Goal: Use online tool/utility: Utilize a website feature to perform a specific function

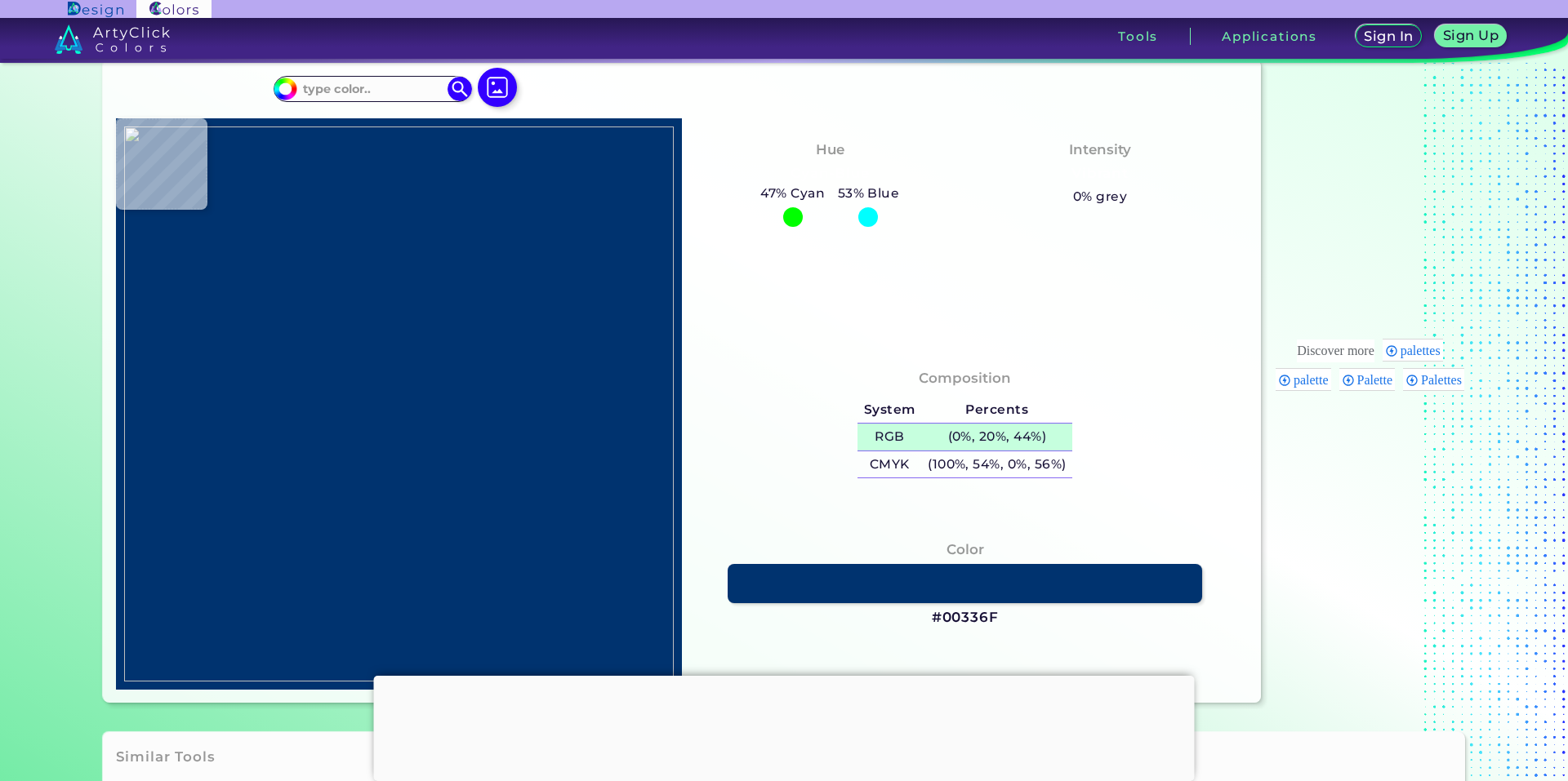
scroll to position [82, 0]
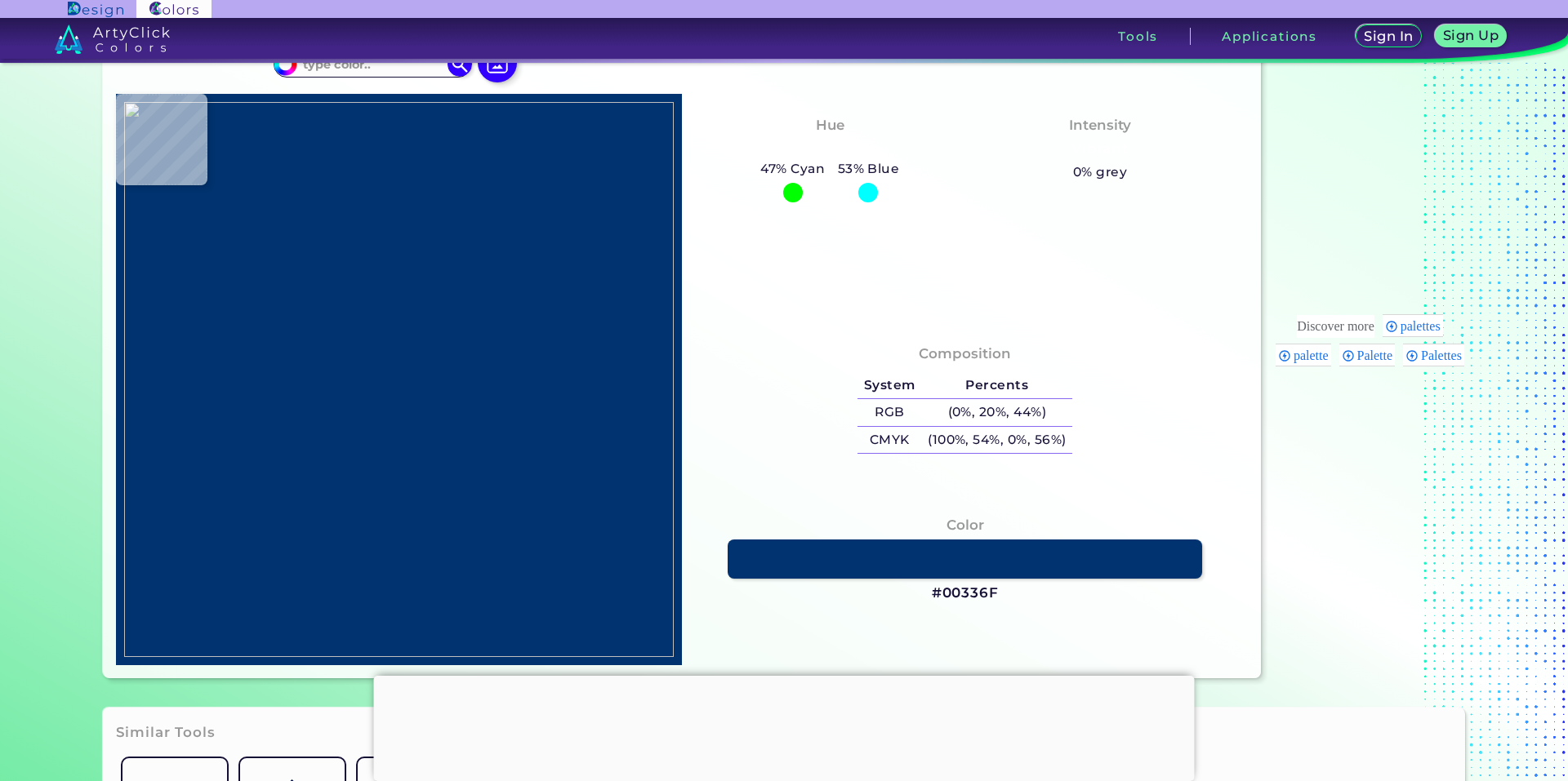
type input "#0e0007"
type input "#0E0007"
type input "#1f0117"
type input "#1F0117"
type input "#120013"
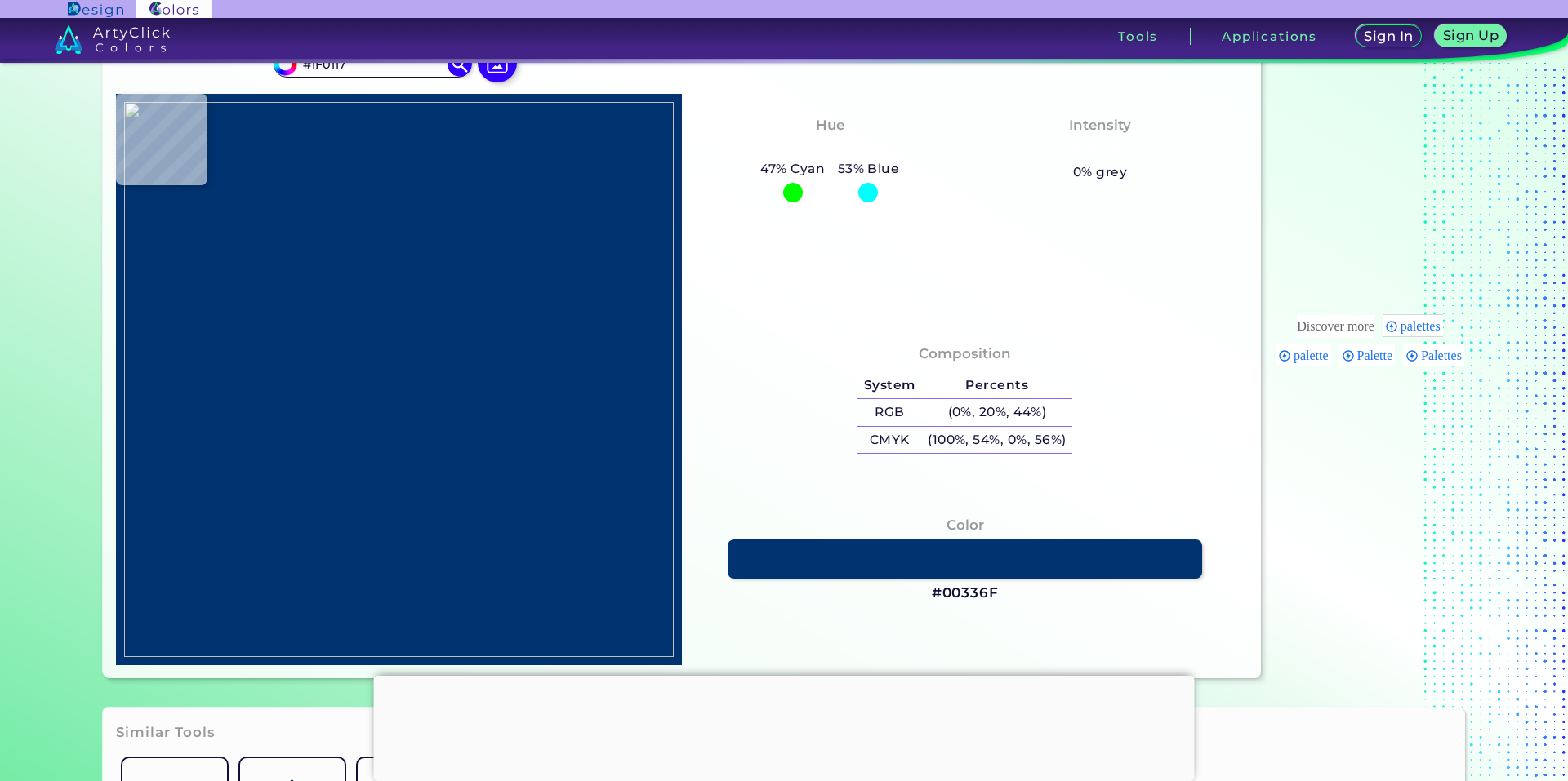
type input "#120013"
type input "#11000e"
type input "#11000E"
type input "#4a353c"
type input "#4A353C"
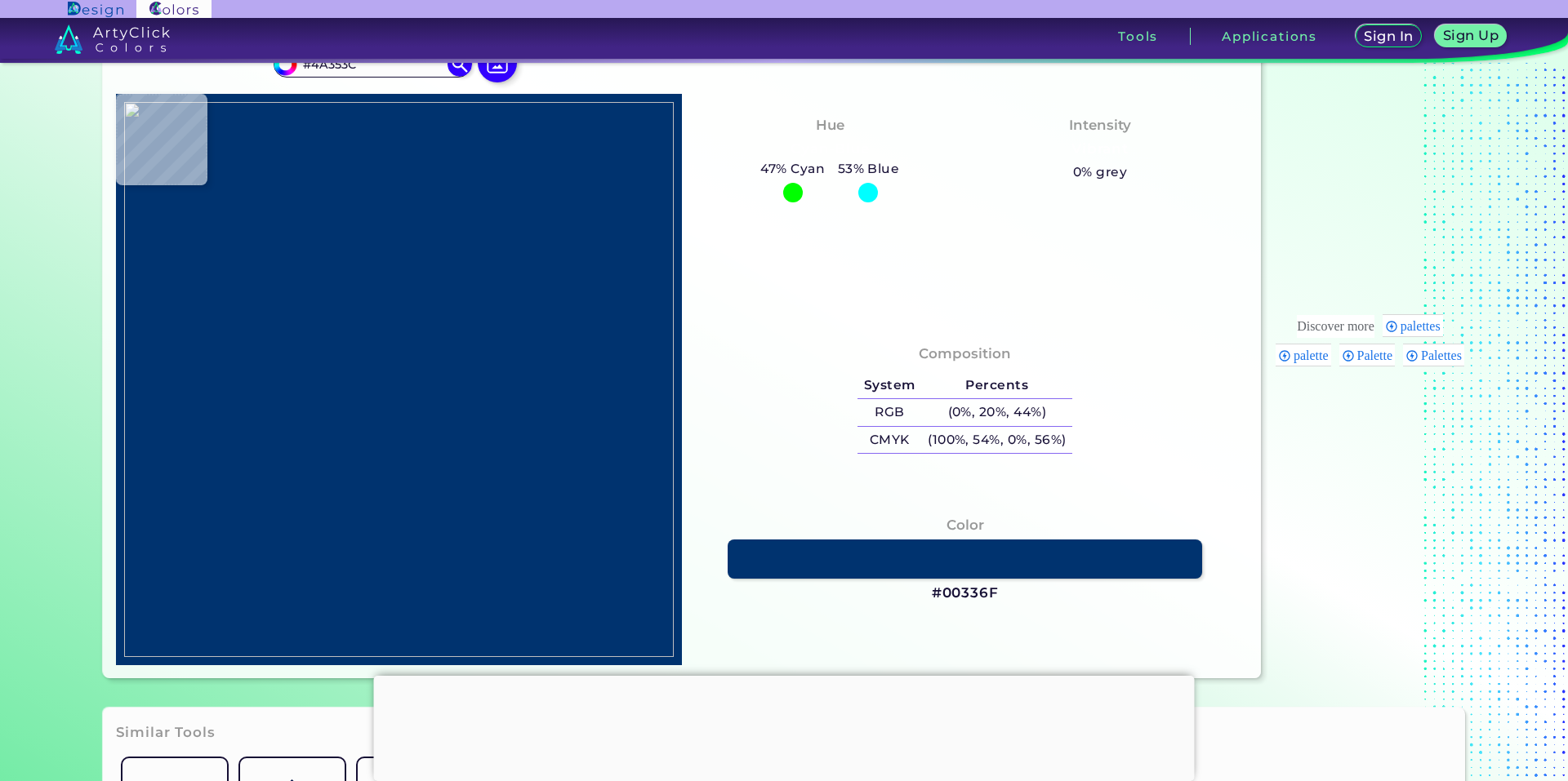
type input "#776565"
type input "#584646"
type input "#584443"
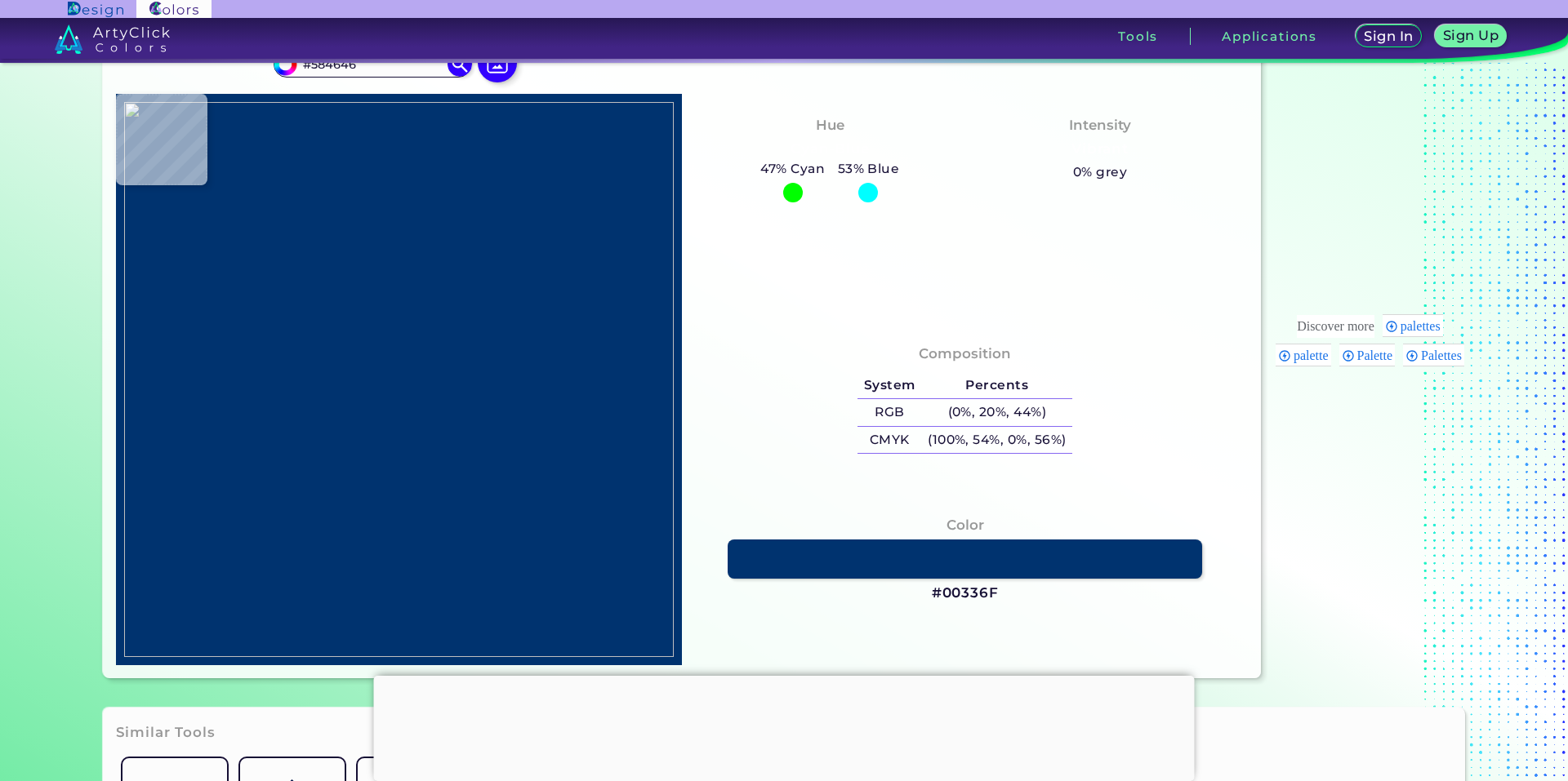
type input "#584443"
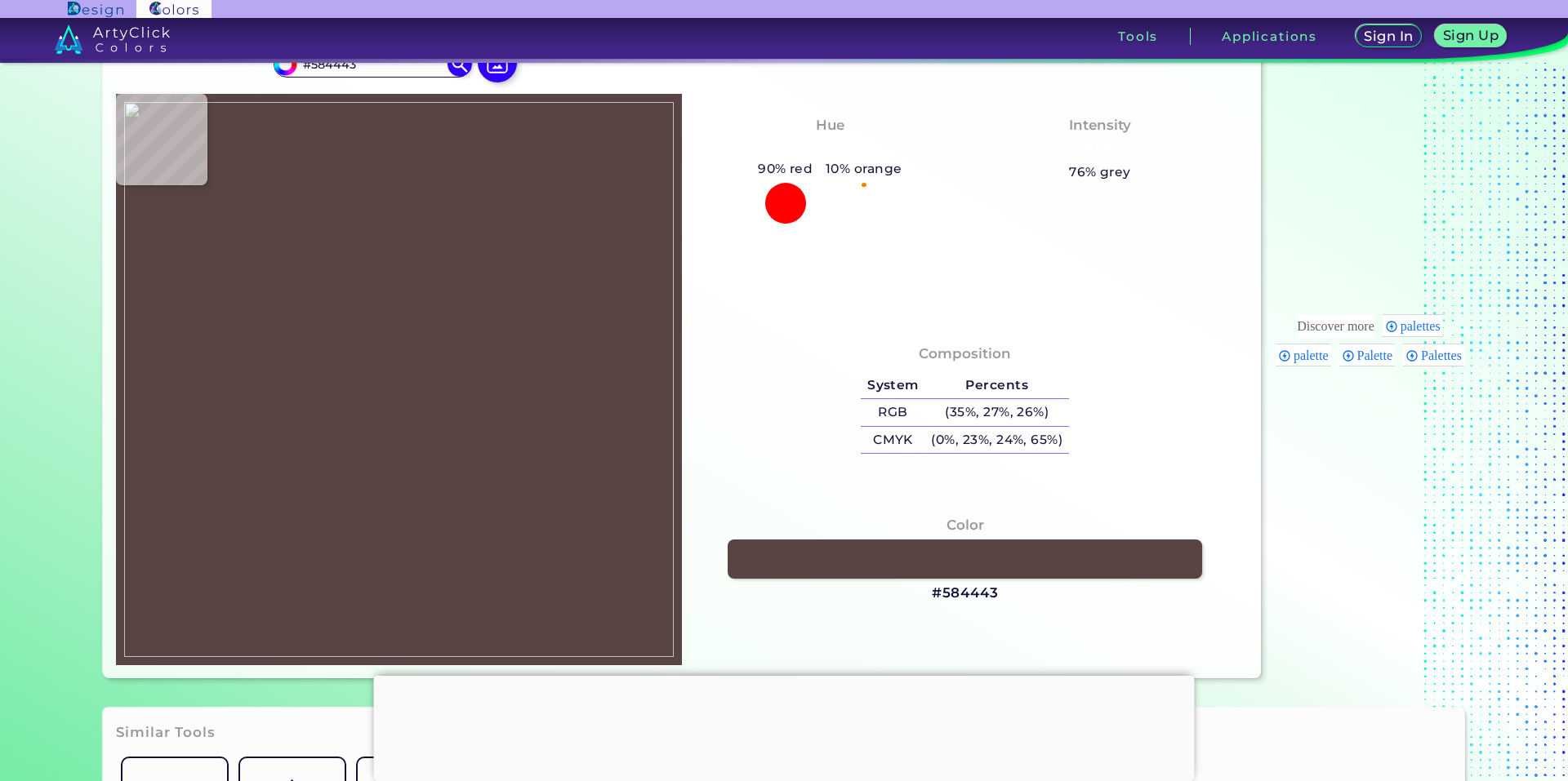
type input "#544041"
type input "#5d484d"
type input "#5D484D"
type input "#2e092d"
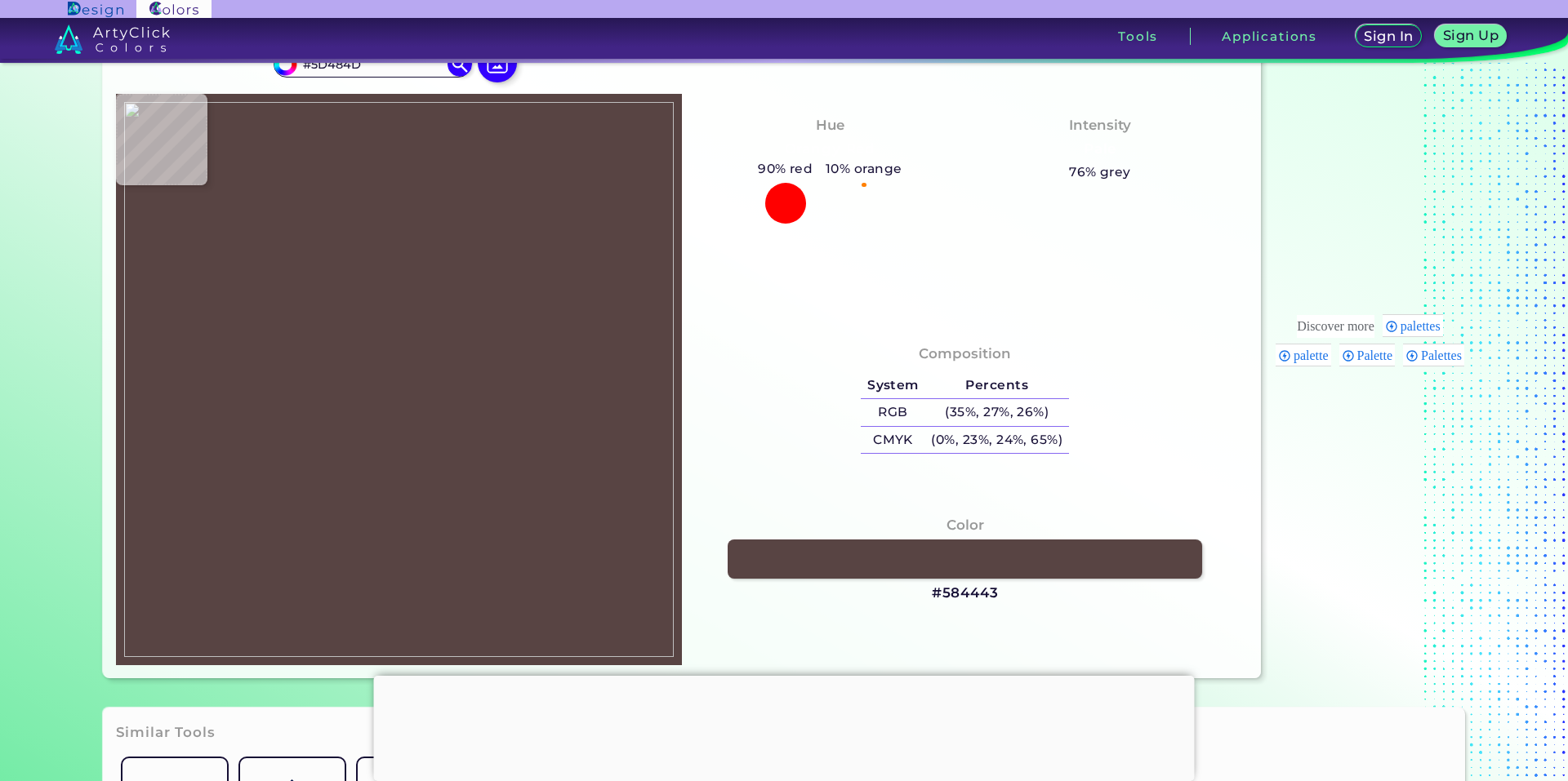
type input "#2E092D"
type input "#340635"
type input "#490b4c"
type input "#490B4C"
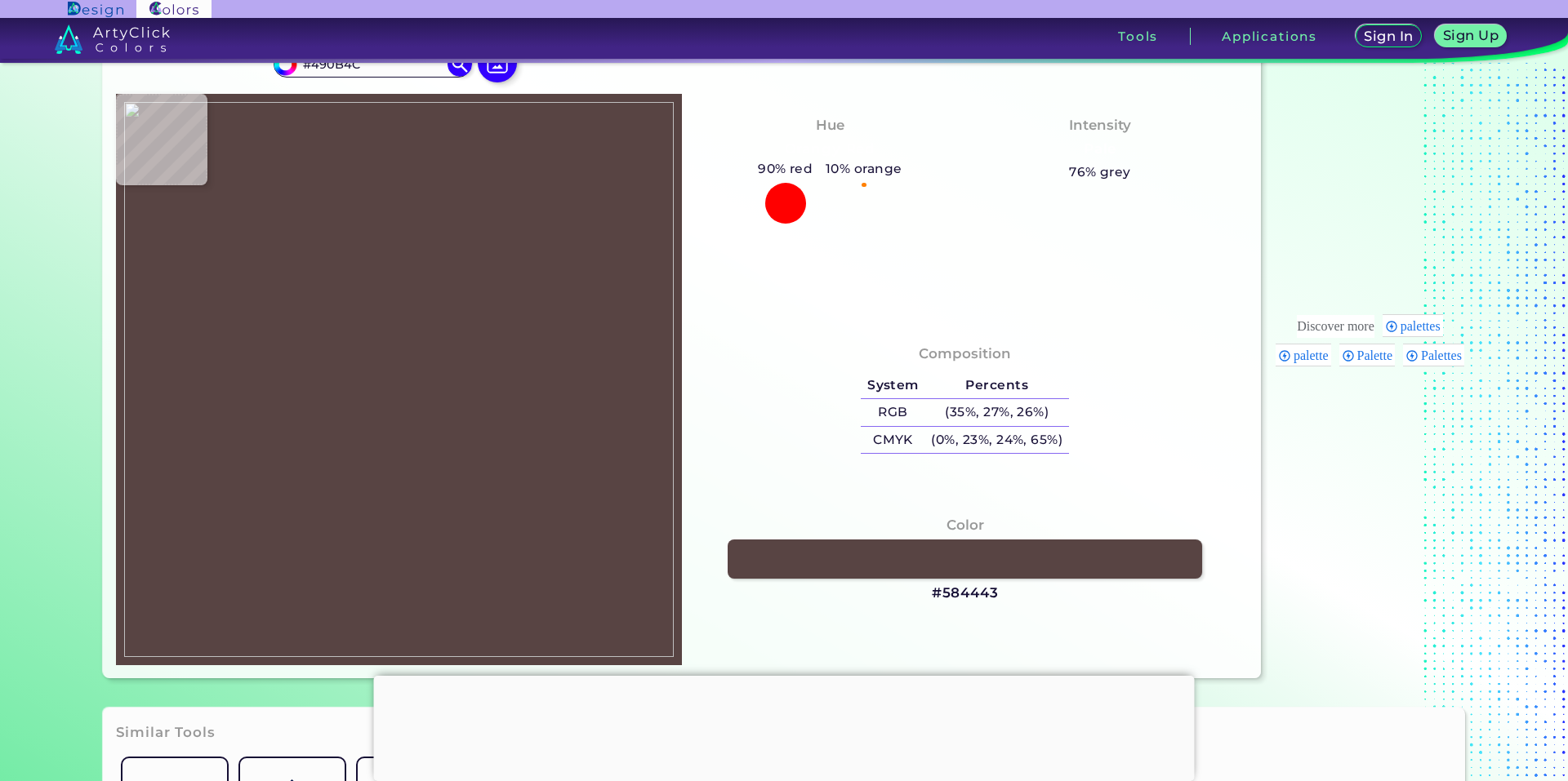
type input "#661a65"
type input "#661A65"
type input "#c98b90"
type input "#C98B90"
type input "#edb7b8"
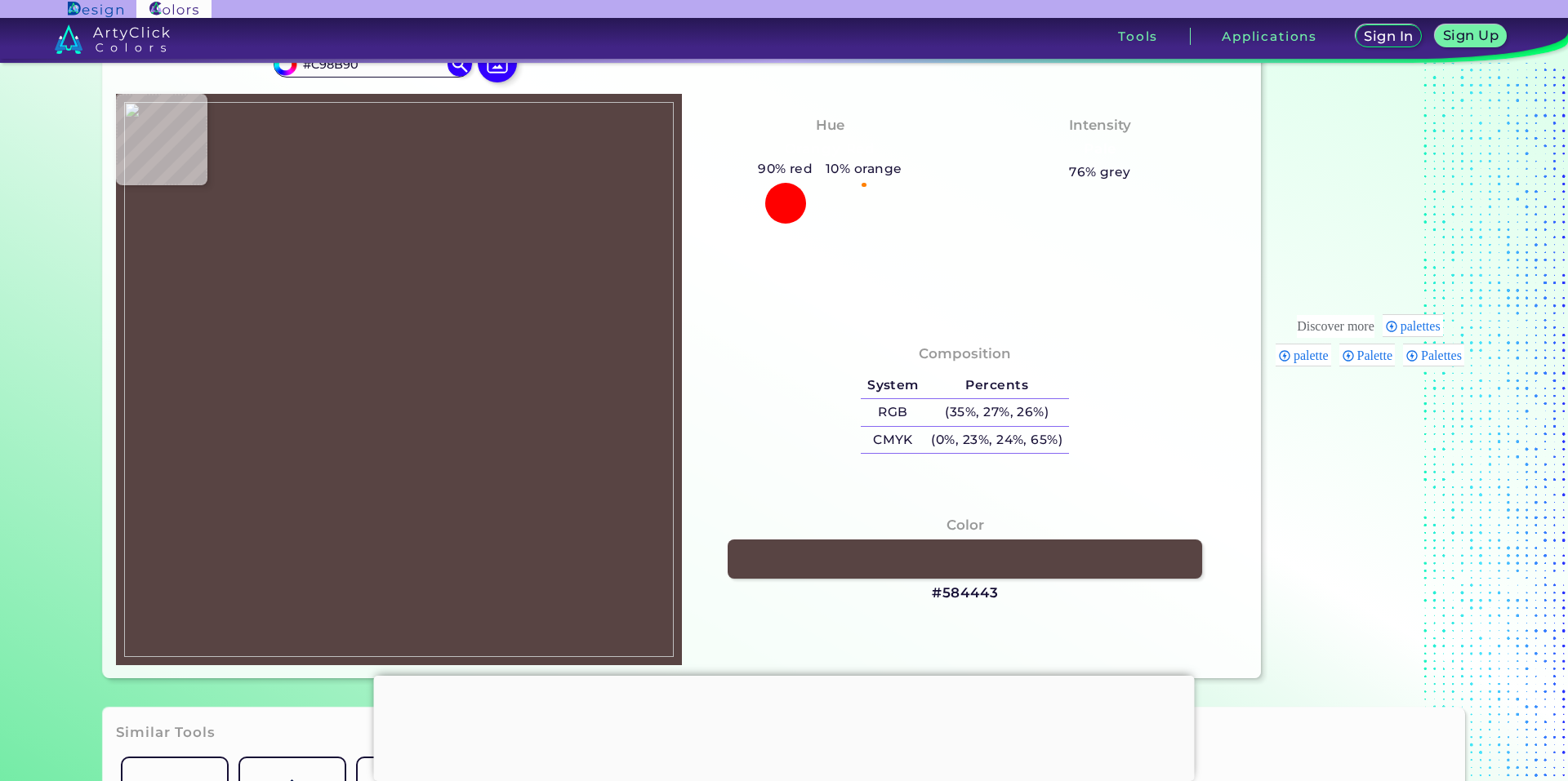
type input "#EDB7B8"
type input "#d699a3"
type input "#D699A3"
type input "#f8b0c6"
type input "#F8B0C6"
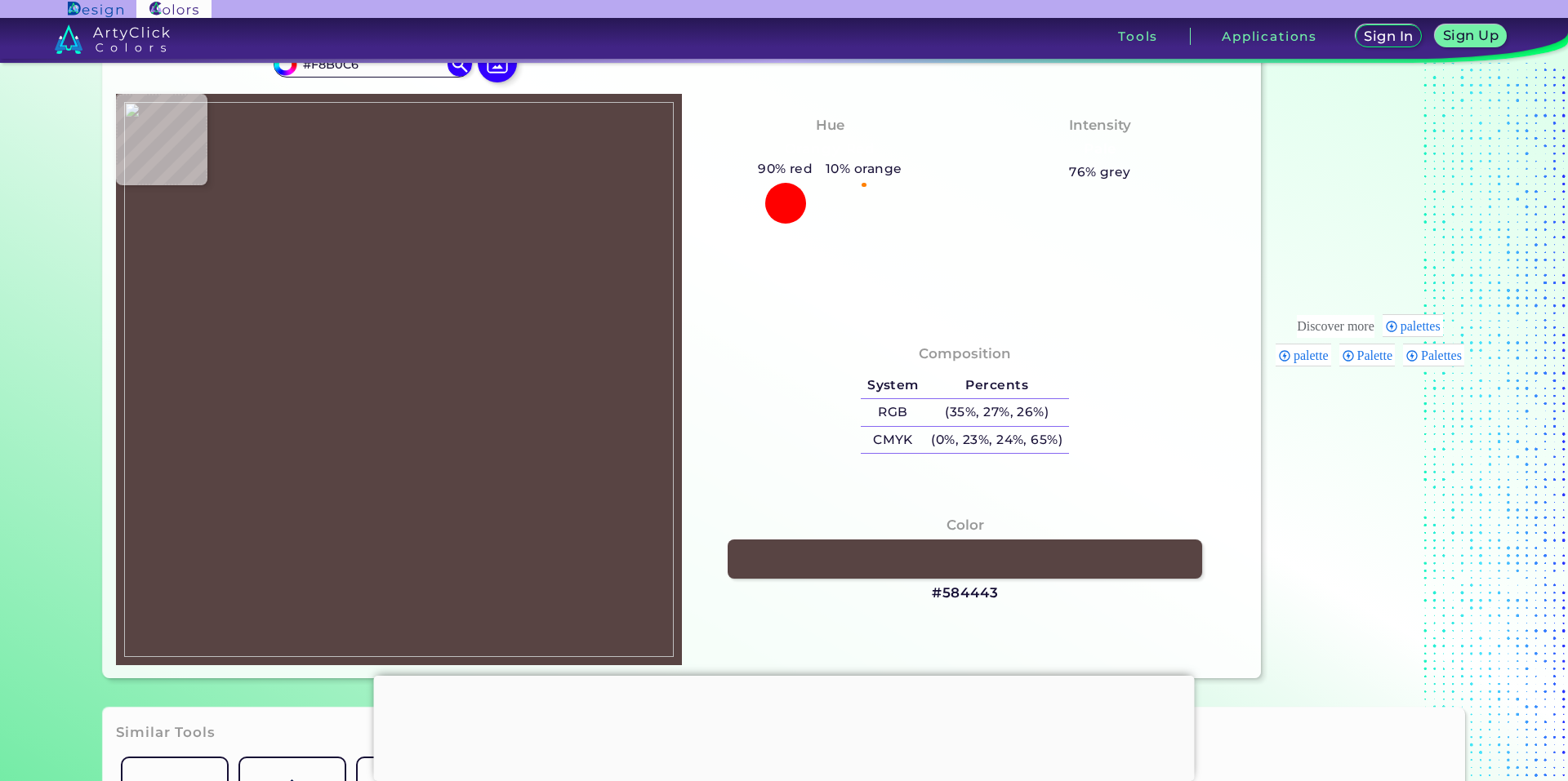
type input "#d38aa8"
type input "#D38AA8"
type input "#d48bb2"
type input "#D48BB2"
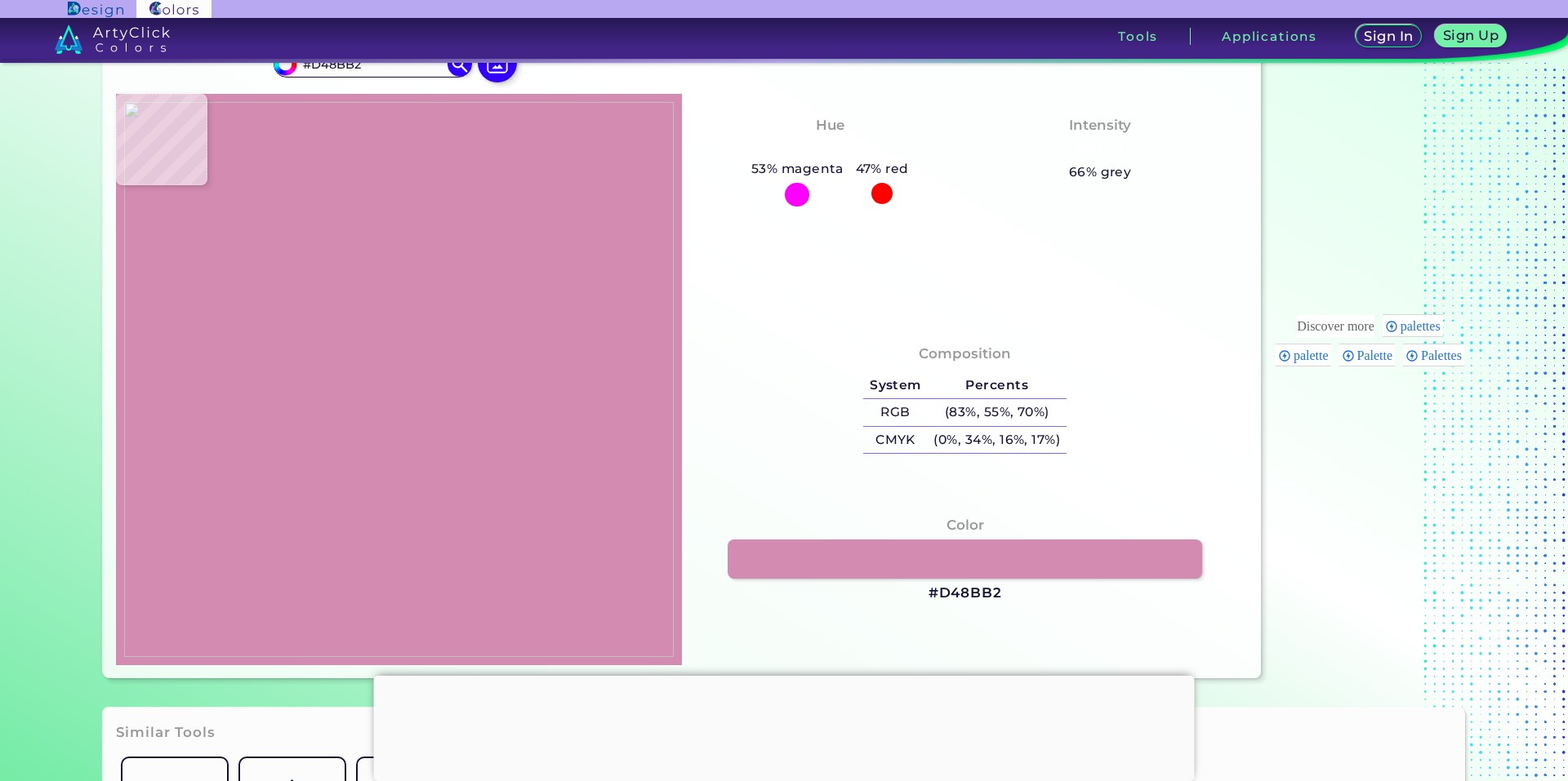
type input "#eaa0d0"
type input "#EAA0D0"
type input "#cb86c3"
type input "#CB86C3"
type input "#995199"
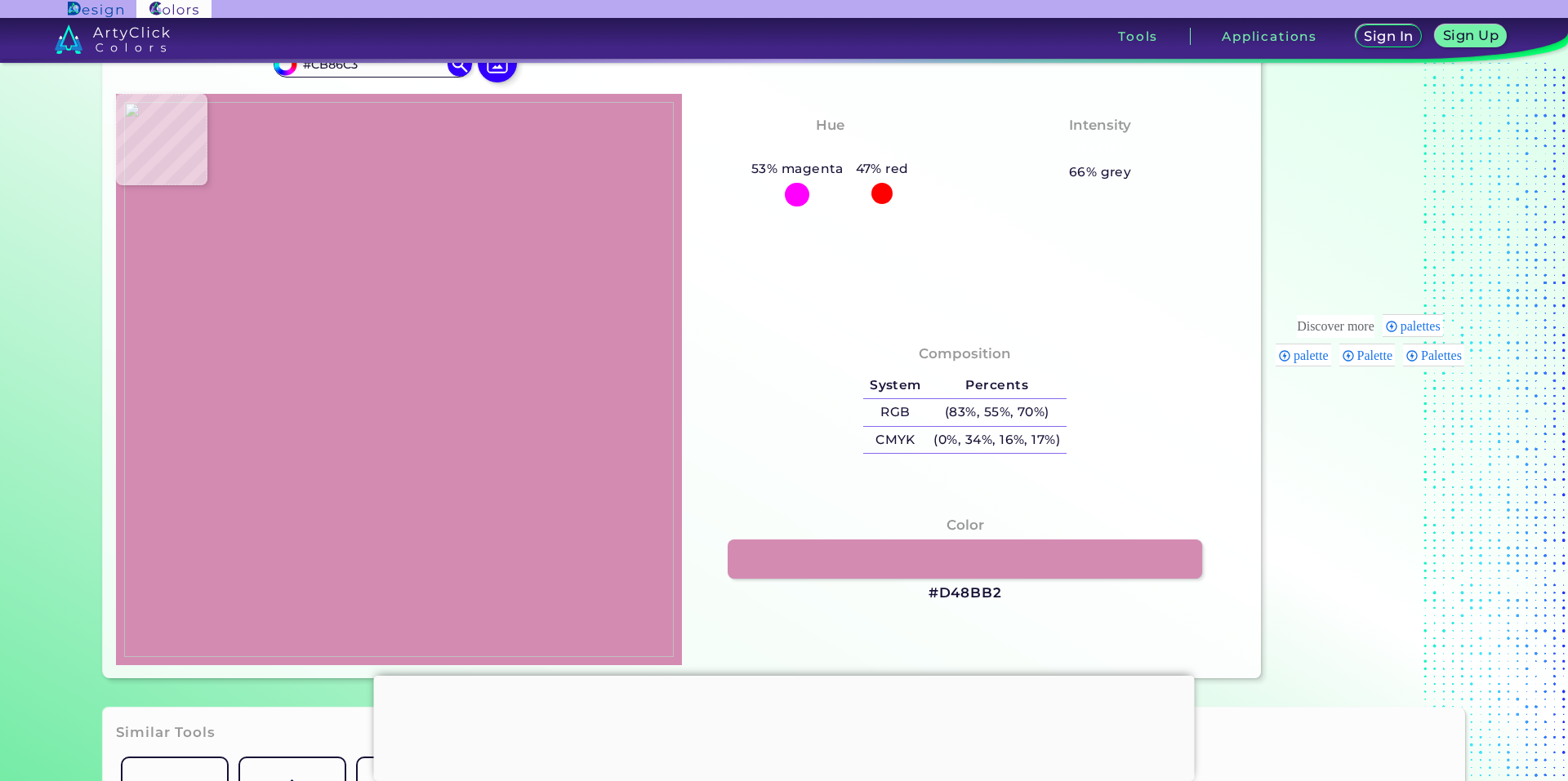
type input "#995199"
type input "#97479a"
type input "#97479A"
type input "#ab5ba0"
type input "#AB5BA0"
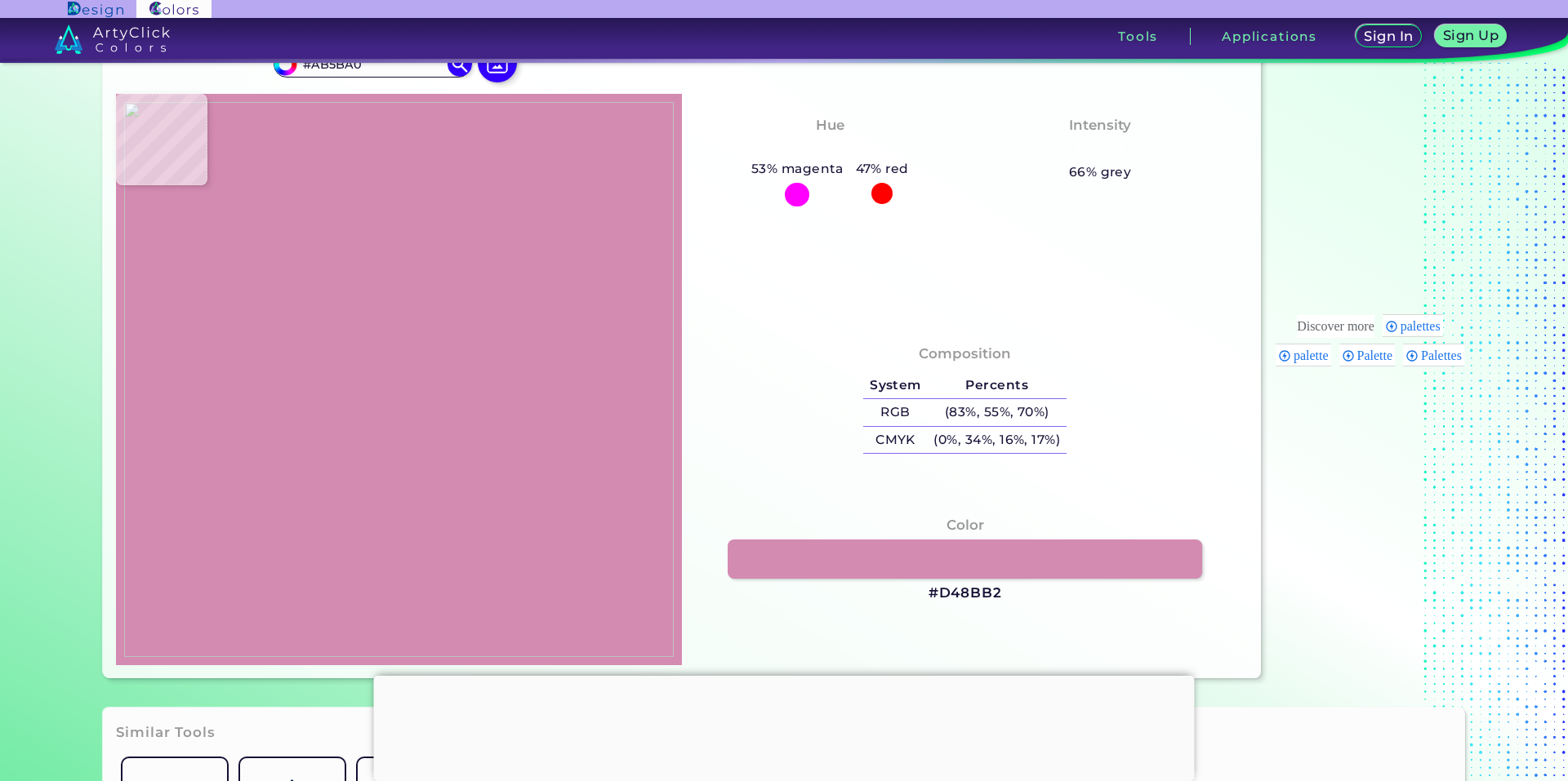
type input "#c981ab"
type input "#C981AB"
type input "#b67a84"
type input "#B67A84"
type input "#ae7476"
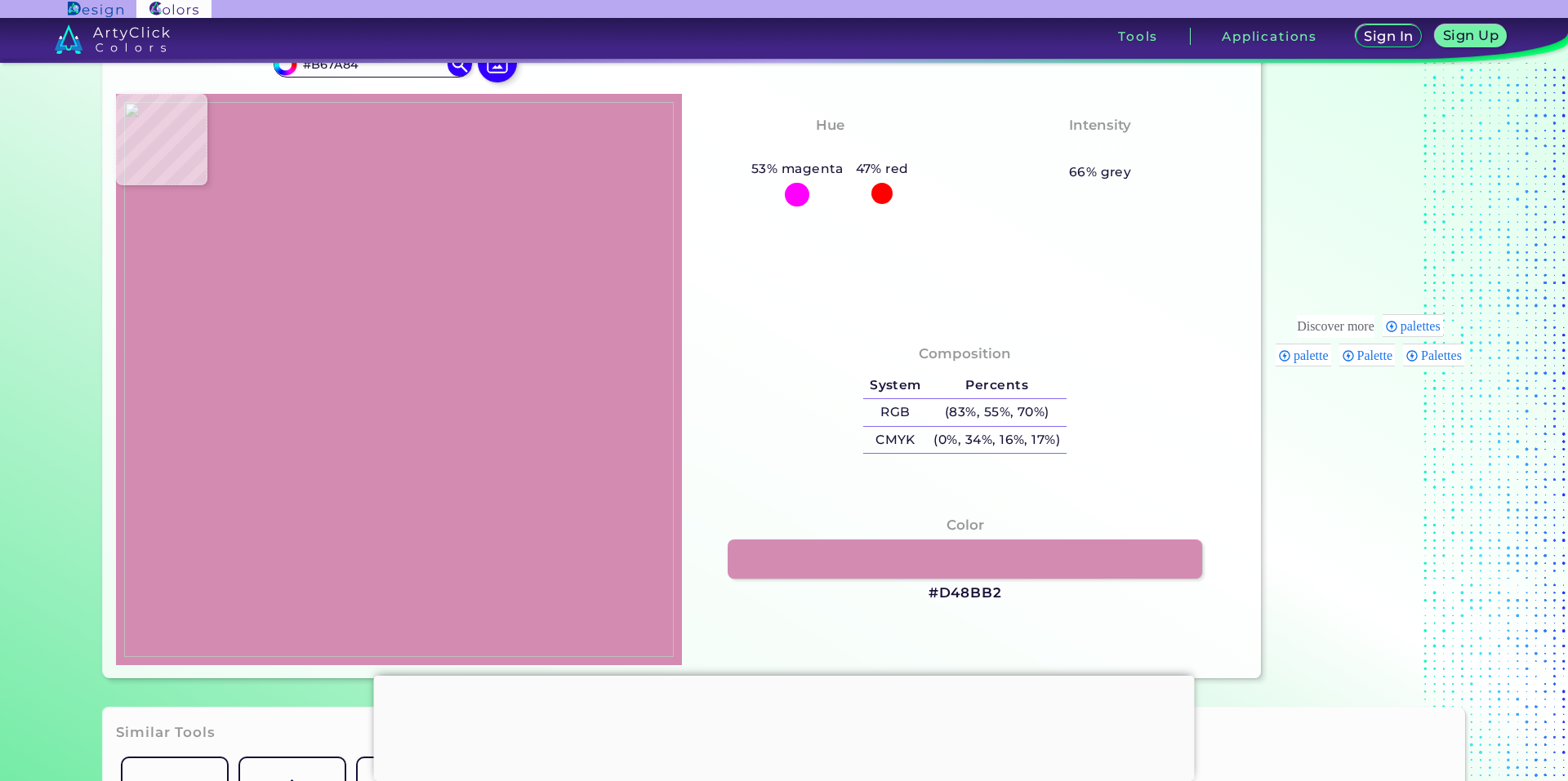
type input "#AE7476"
type input "#b26e68"
type input "#B26E68"
type input "#aa6561"
type input "#AA6561"
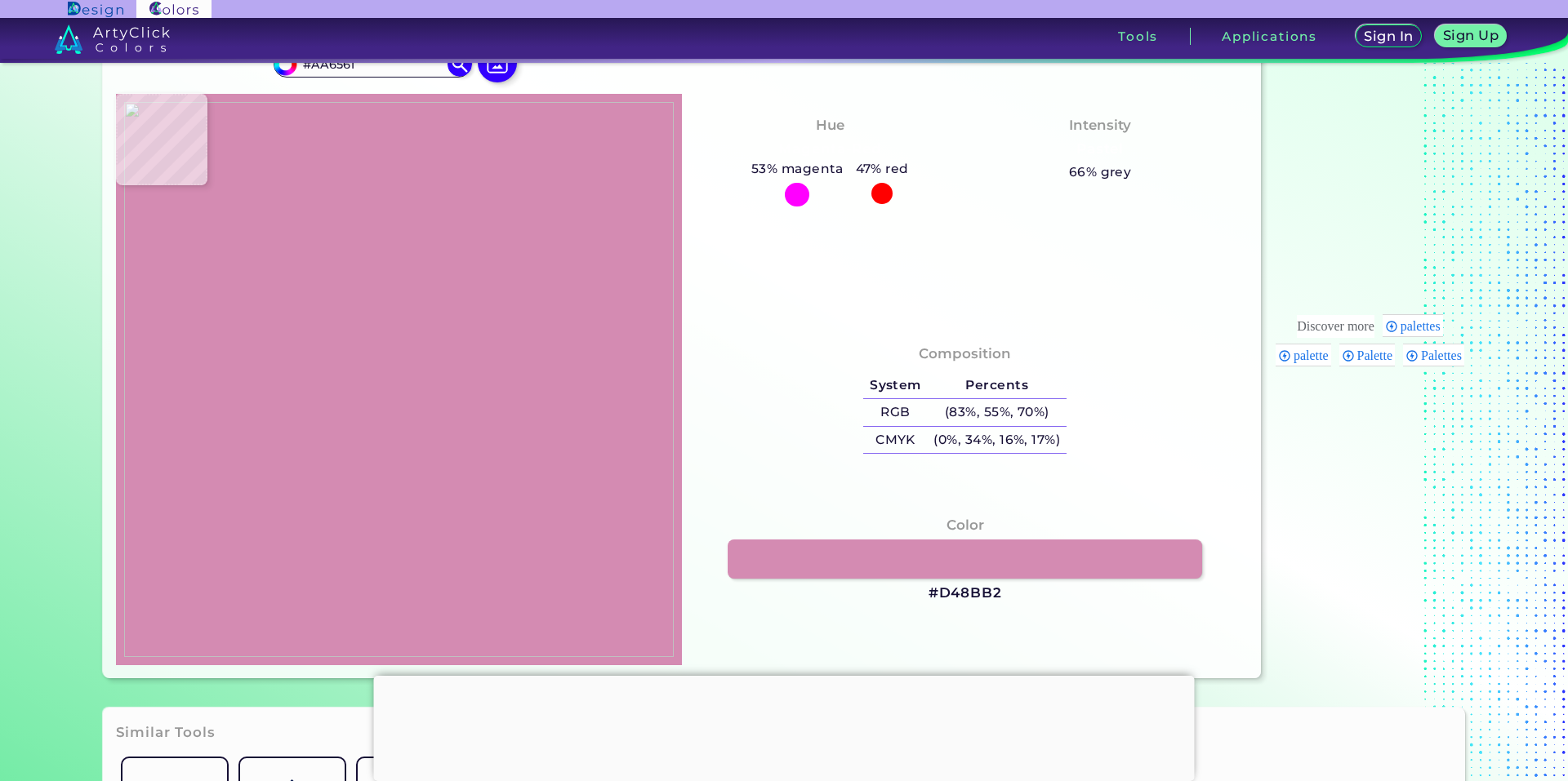
type input "#794249"
type input "#5b2f39"
type input "#5B2F39"
type input "#76464e"
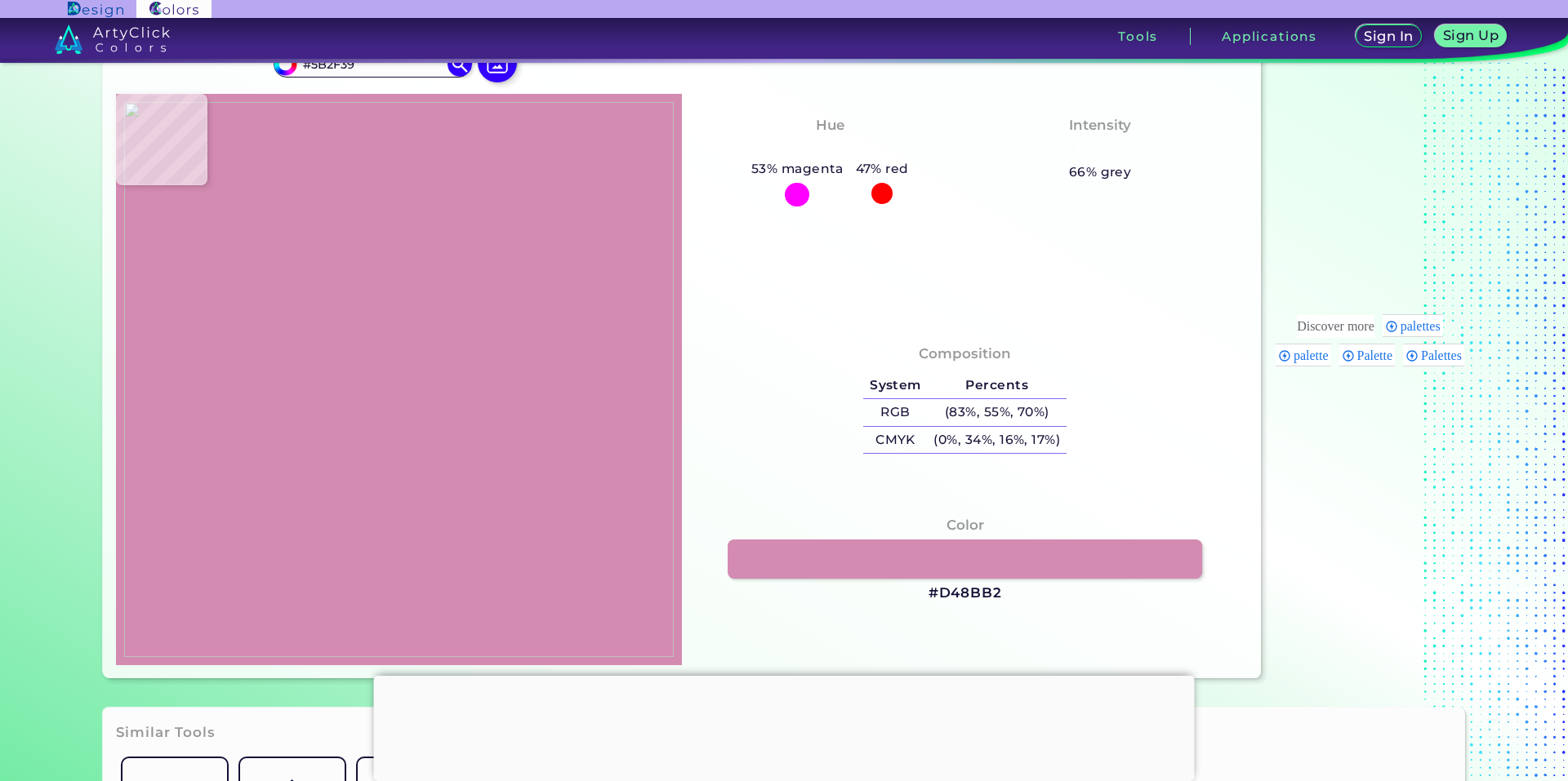
type input "#76464E"
type input "#7f464c"
type input "#7F464C"
type input "#85494f"
type input "#85494F"
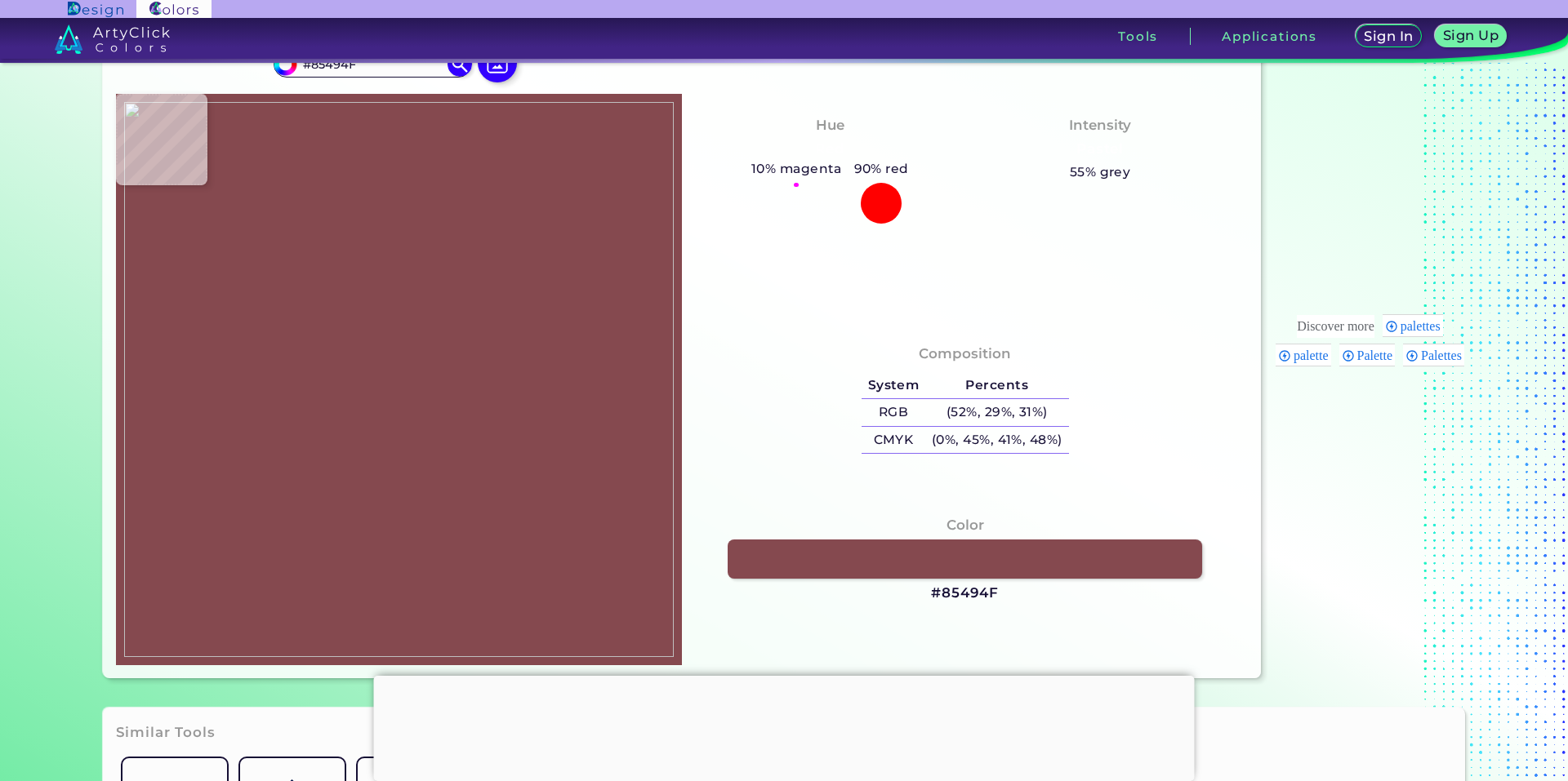
type input "#874a4f"
type input "#874A4F"
type input "#98585e"
type input "#98585E"
type input "#9b5b5f"
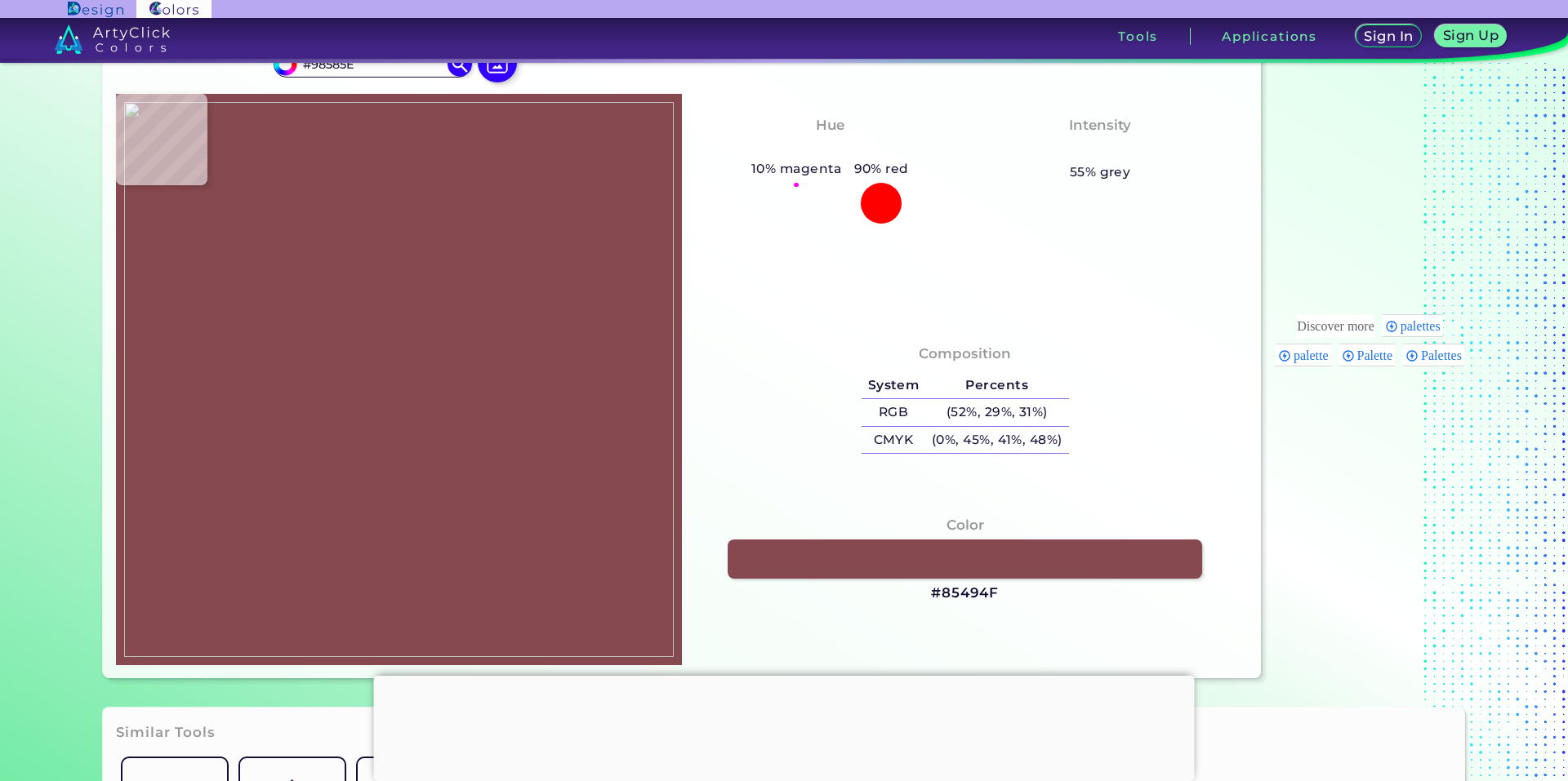
type input "#9B5B5F"
type input "#905253"
type input "#995c5c"
type input "#995C5C"
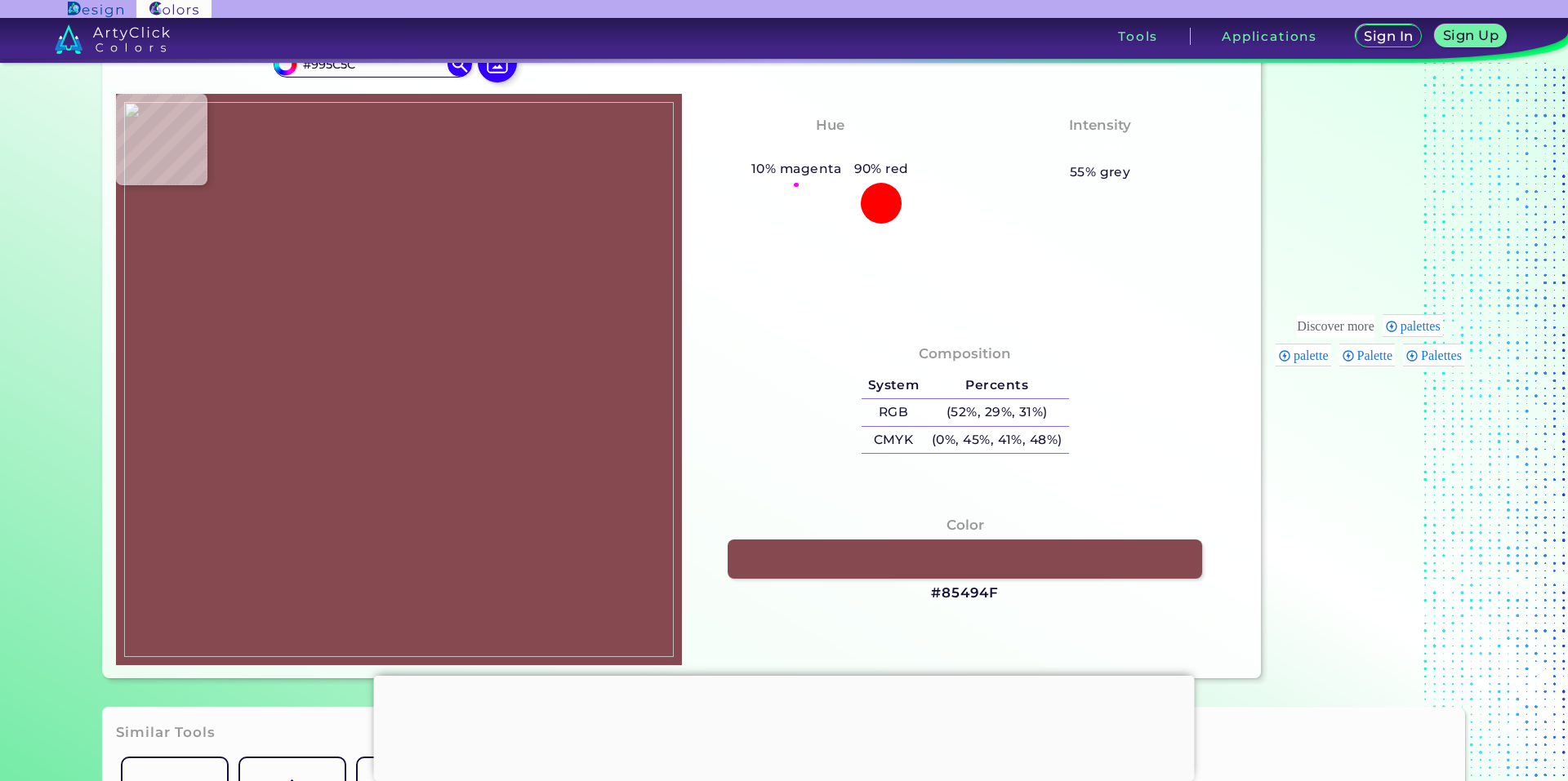
type input "#854845"
type input "#7c3f39"
type input "#7C3F39"
type input "#ecb0a5"
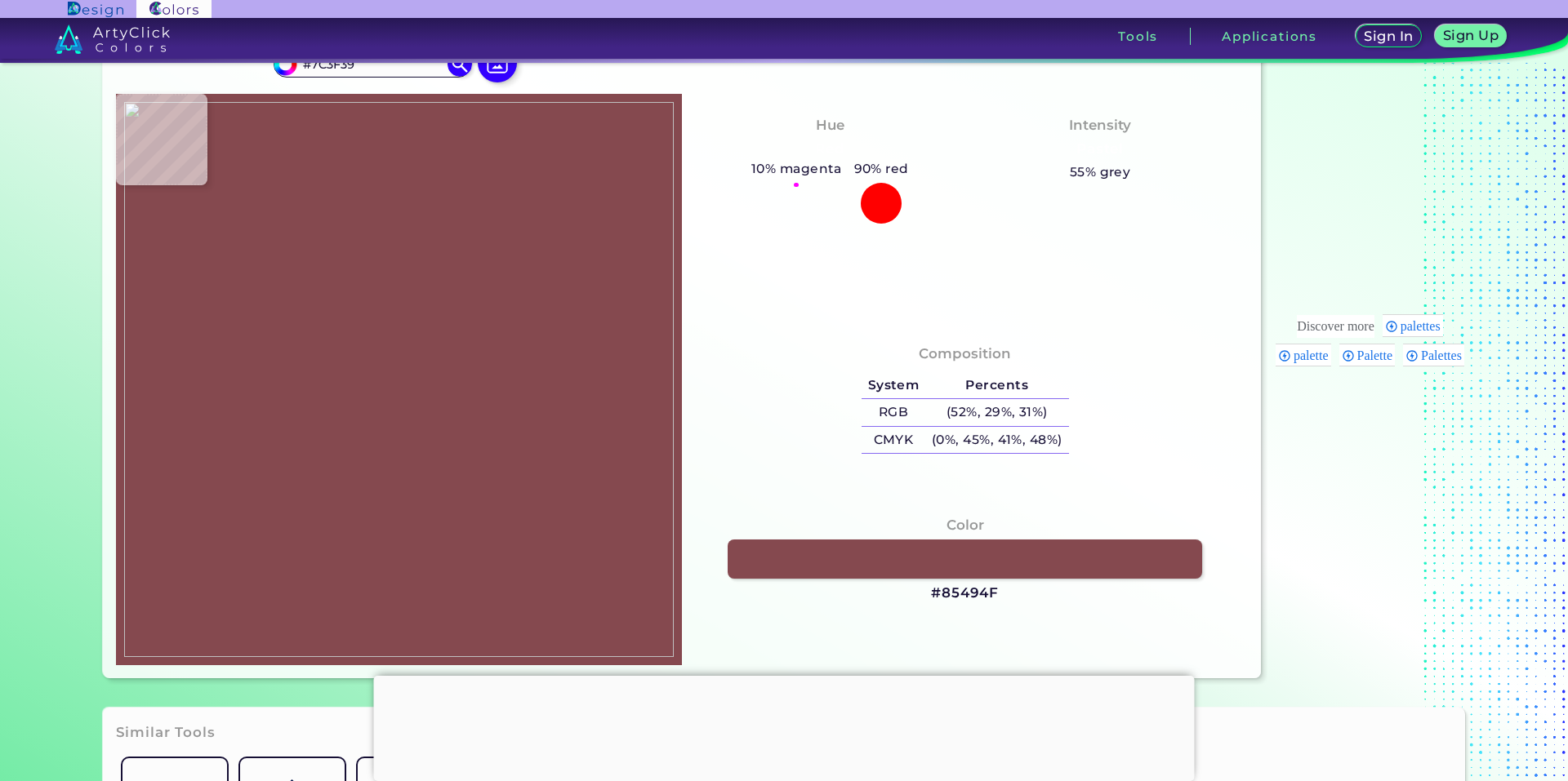
type input "#ECB0A5"
type input "#fbc6bd"
type input "#FBC6BD"
type input "#f8c4ba"
type input "#F8C4BA"
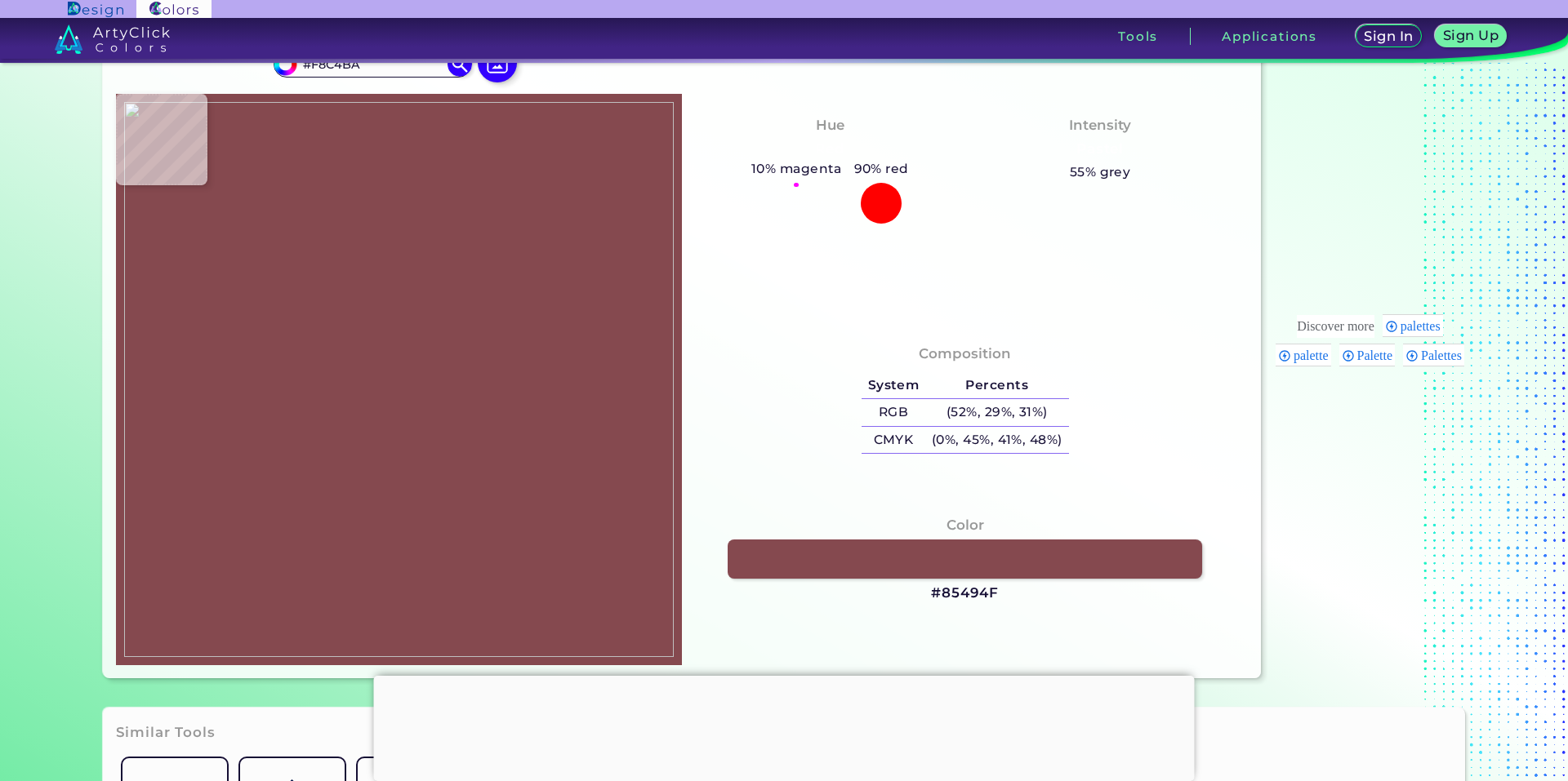
type input "#e2aaa0"
type input "#E2AAA0"
type input "#dea198"
type input "#DEA198"
type input "#daa199"
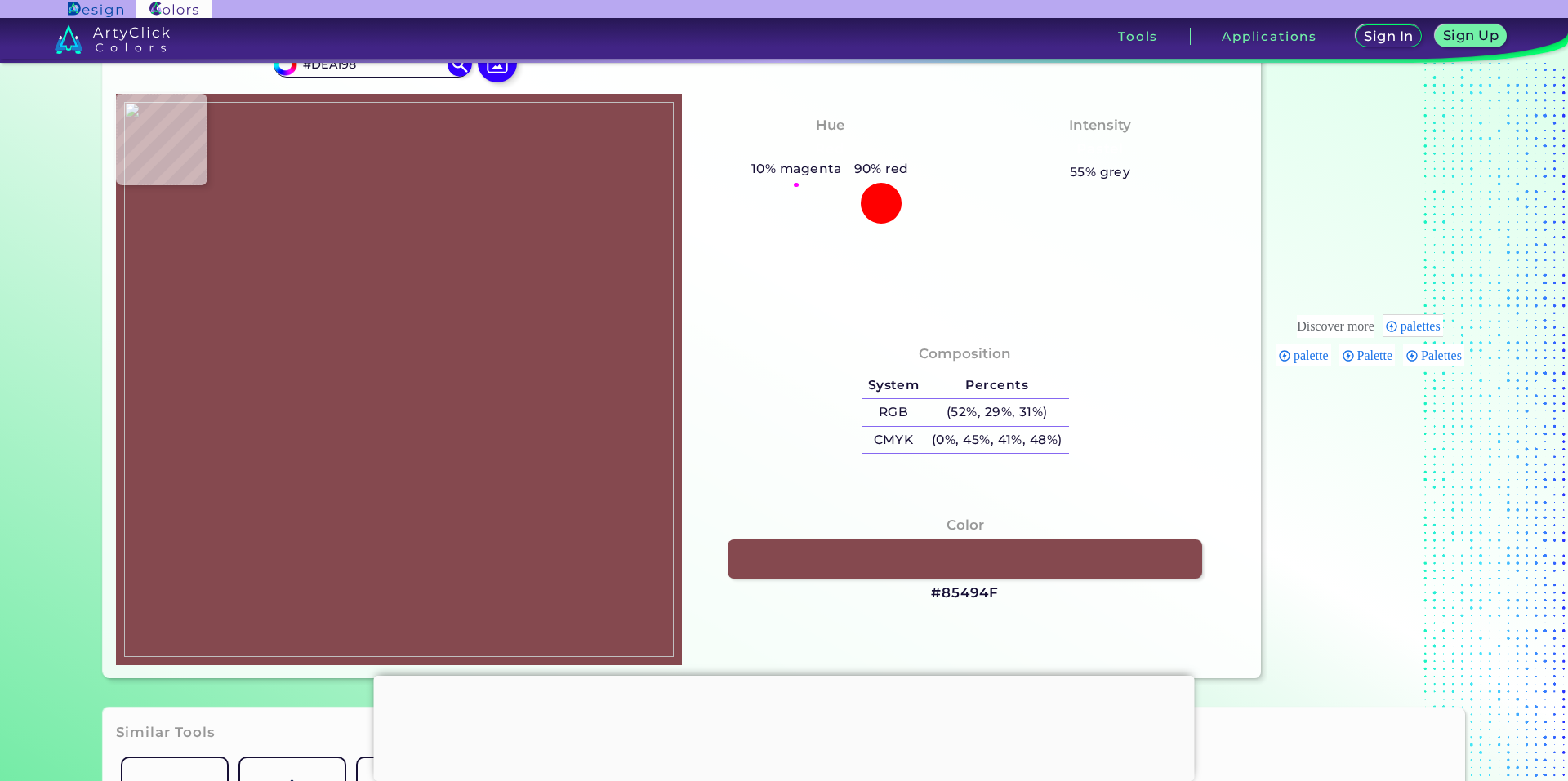
type input "#DAA199"
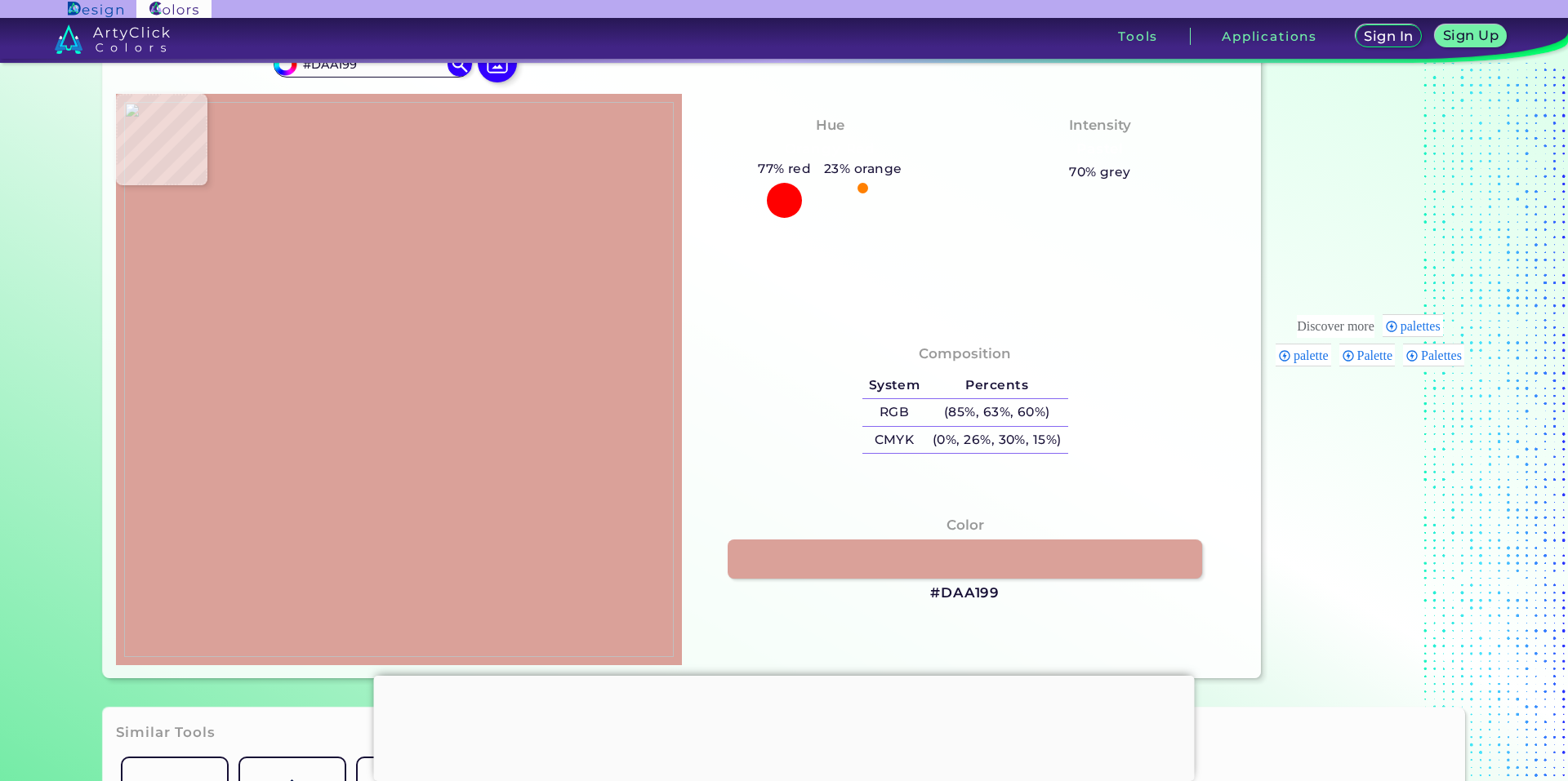
type input "#e4a69f"
type input "#E4A69F"
type input "#d98985"
type input "#D98985"
type input "#f0a19d"
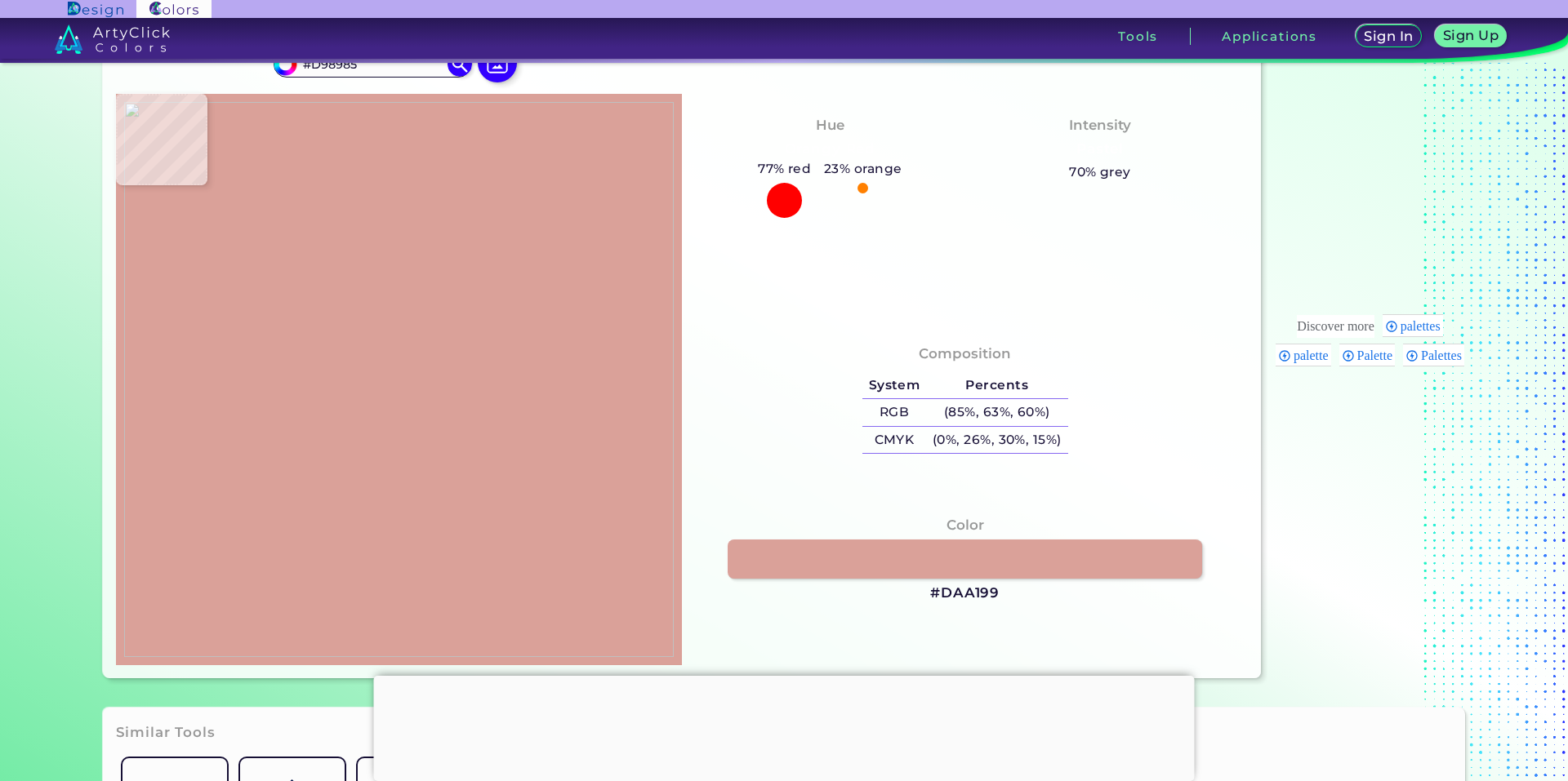
type input "#F0A19D"
type input "#be7a76"
type input "#BE7A76"
type input "#bd7e80"
type input "#BD7E80"
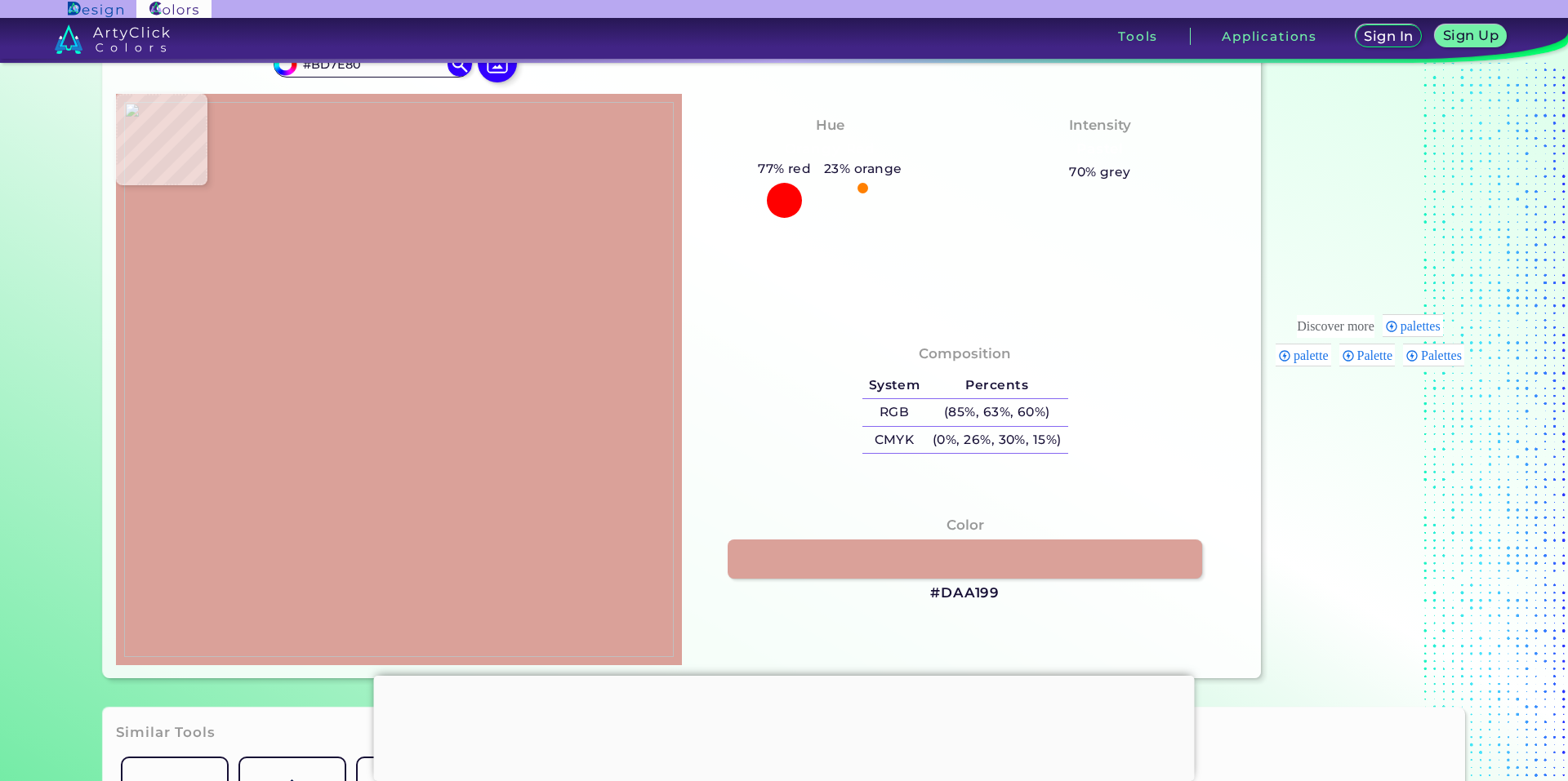
type input "#cf9595"
type input "#CF9595"
type input "#b88a90"
type input "#B88A90"
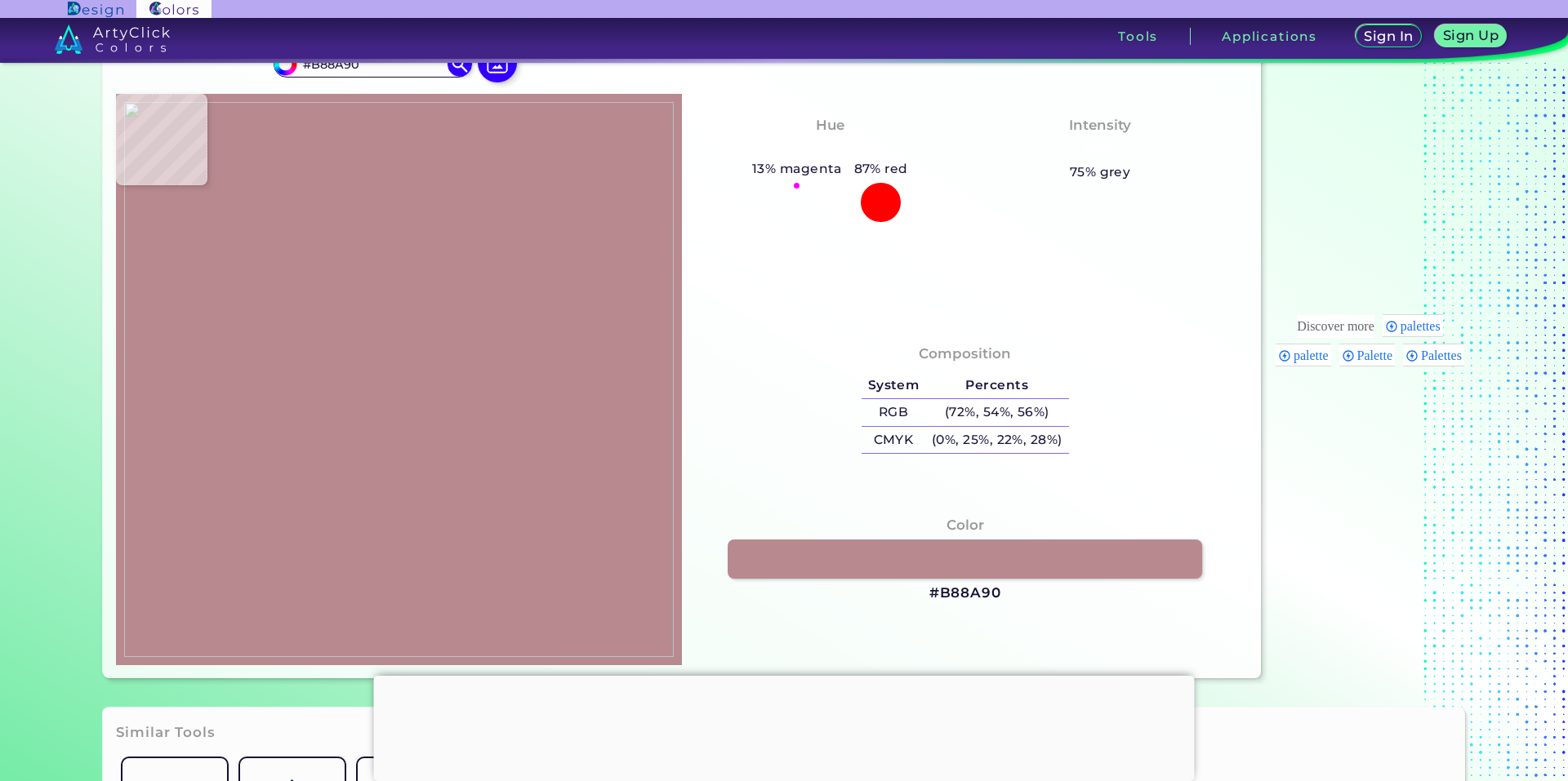
type input "#100722"
type input "#4b2856"
type input "#4B2856"
type input "#30012f"
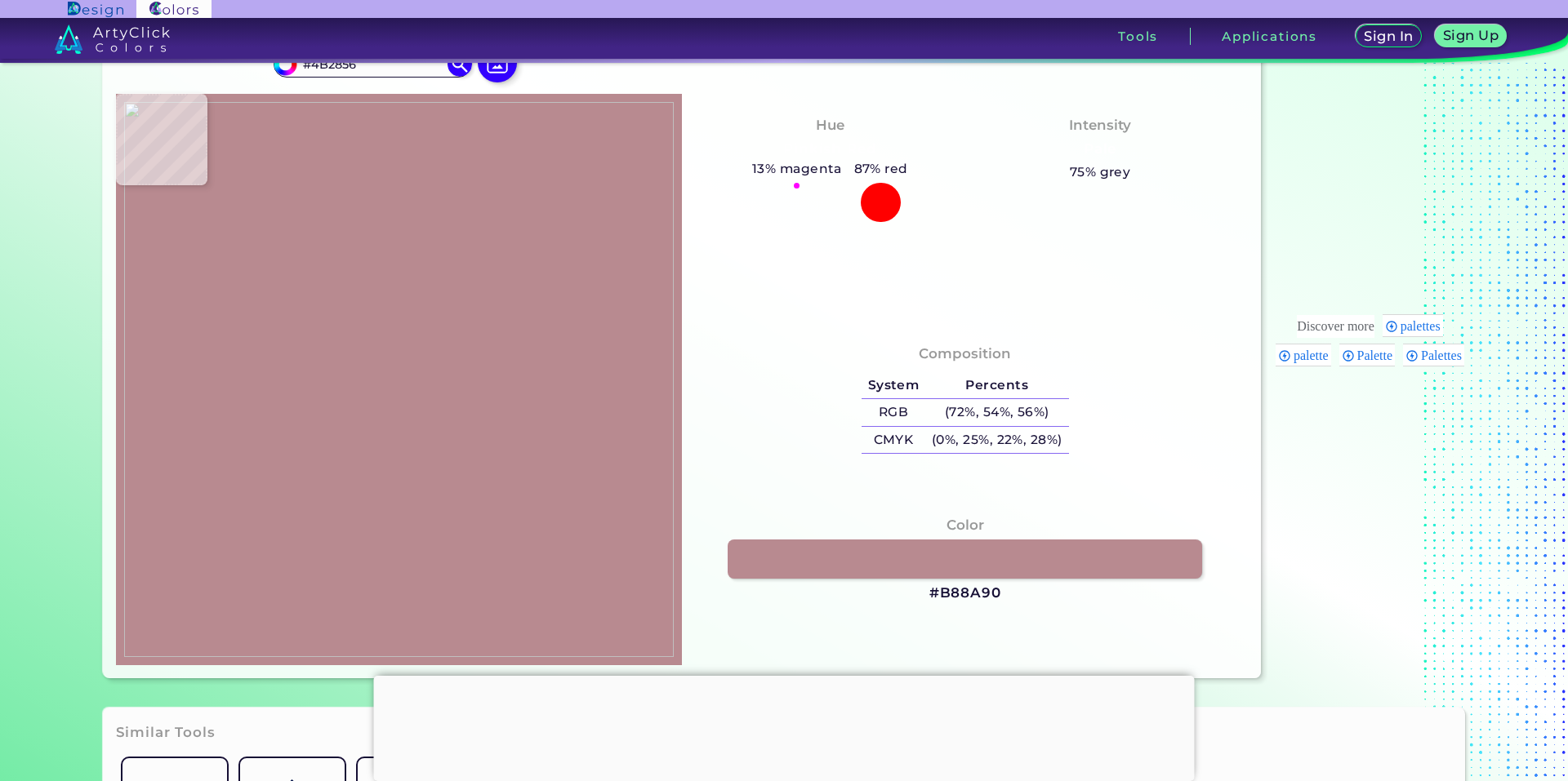
type input "#30012F"
type input "#2d022d"
type input "#2D022D"
type input "#2e032d"
type input "#2E032D"
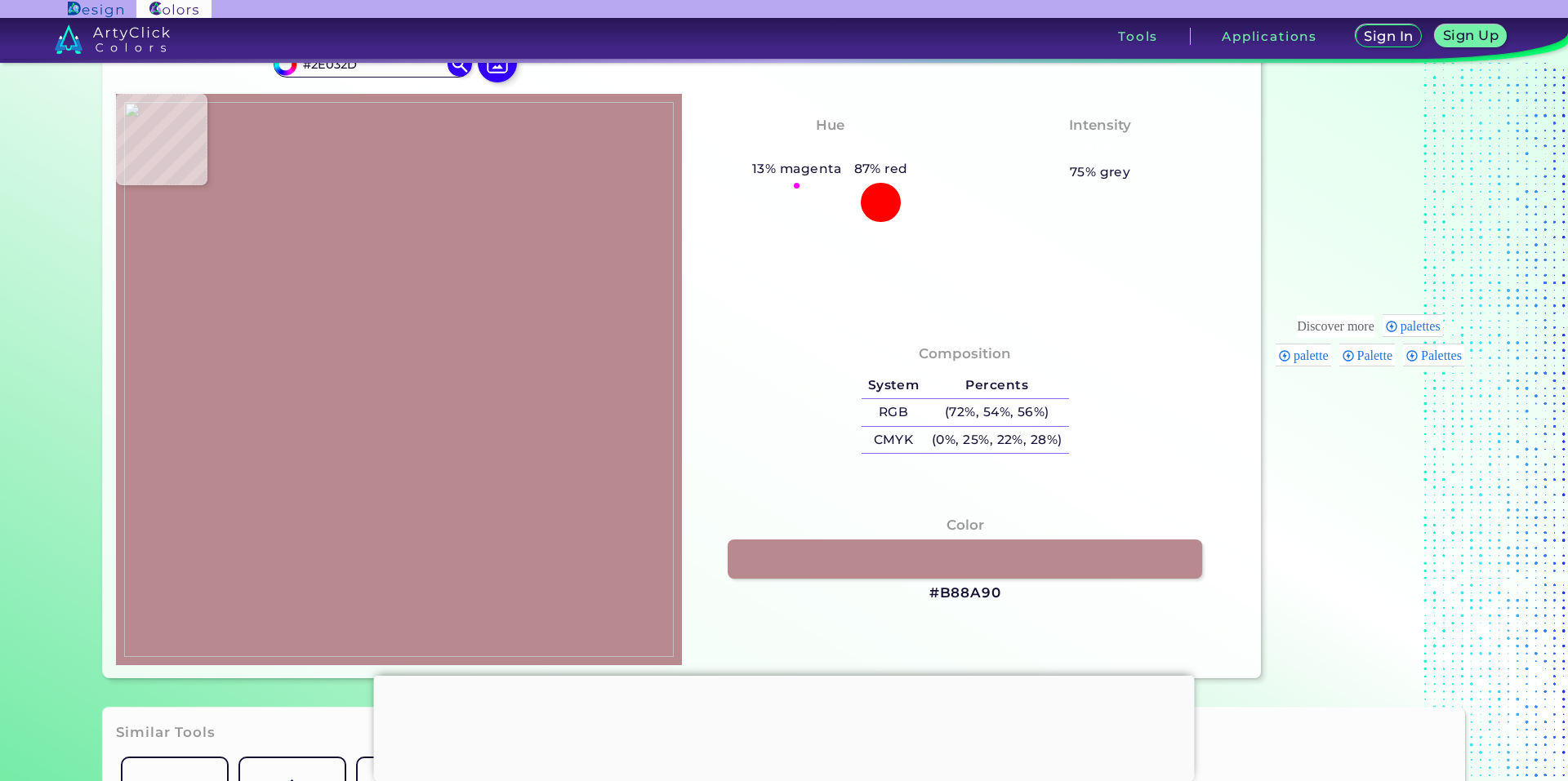
type input "#29032a"
type input "#29032A"
type input "#390636"
type input "#3e053a"
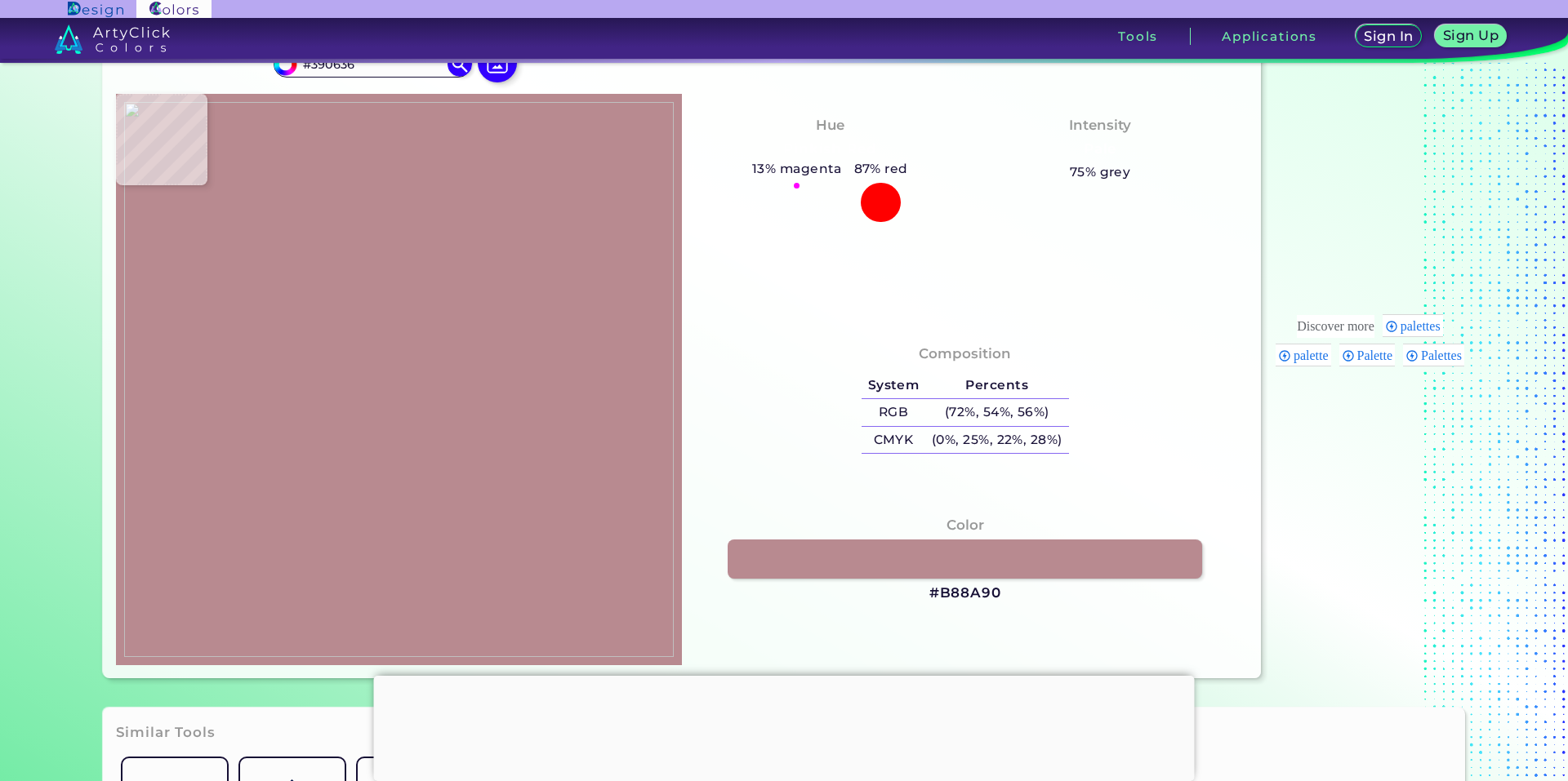
type input "#3E053A"
type input "#40073e"
type input "#40073E"
type input "#380635"
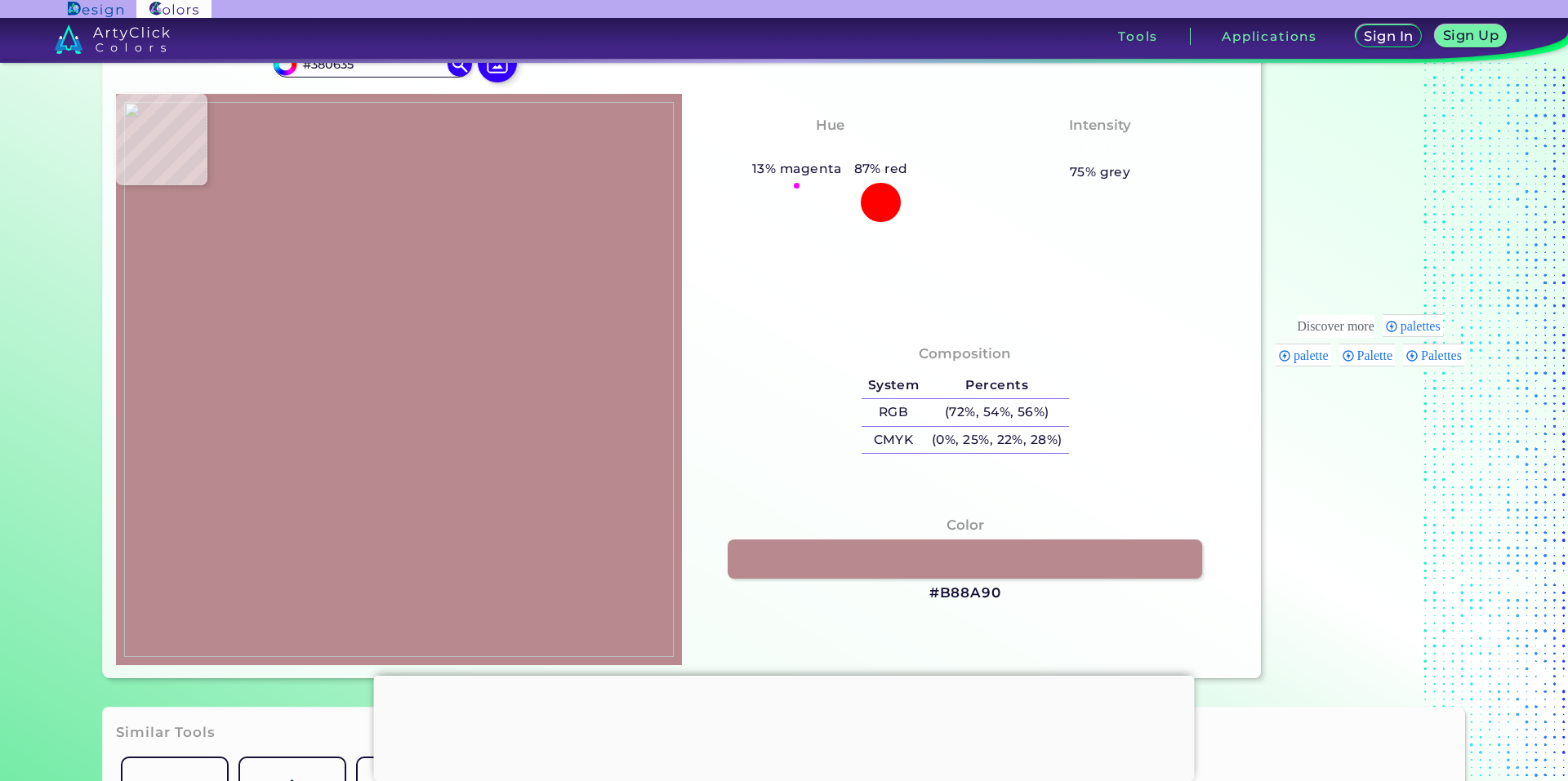
type input "#320433"
type input "#420843"
type input "#531053"
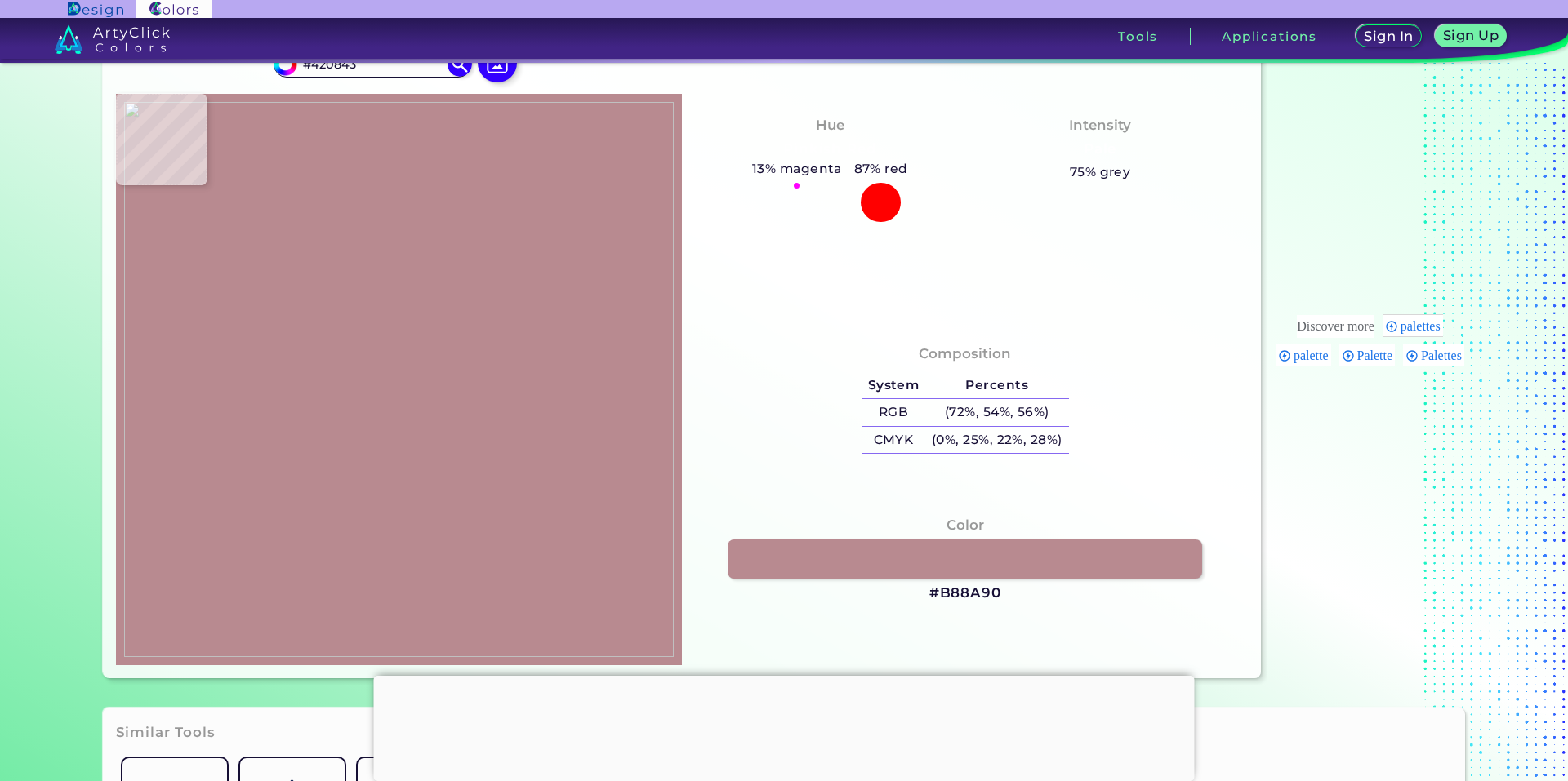
type input "#531053"
type input "#580f58"
type input "#580F58"
type input "#601760"
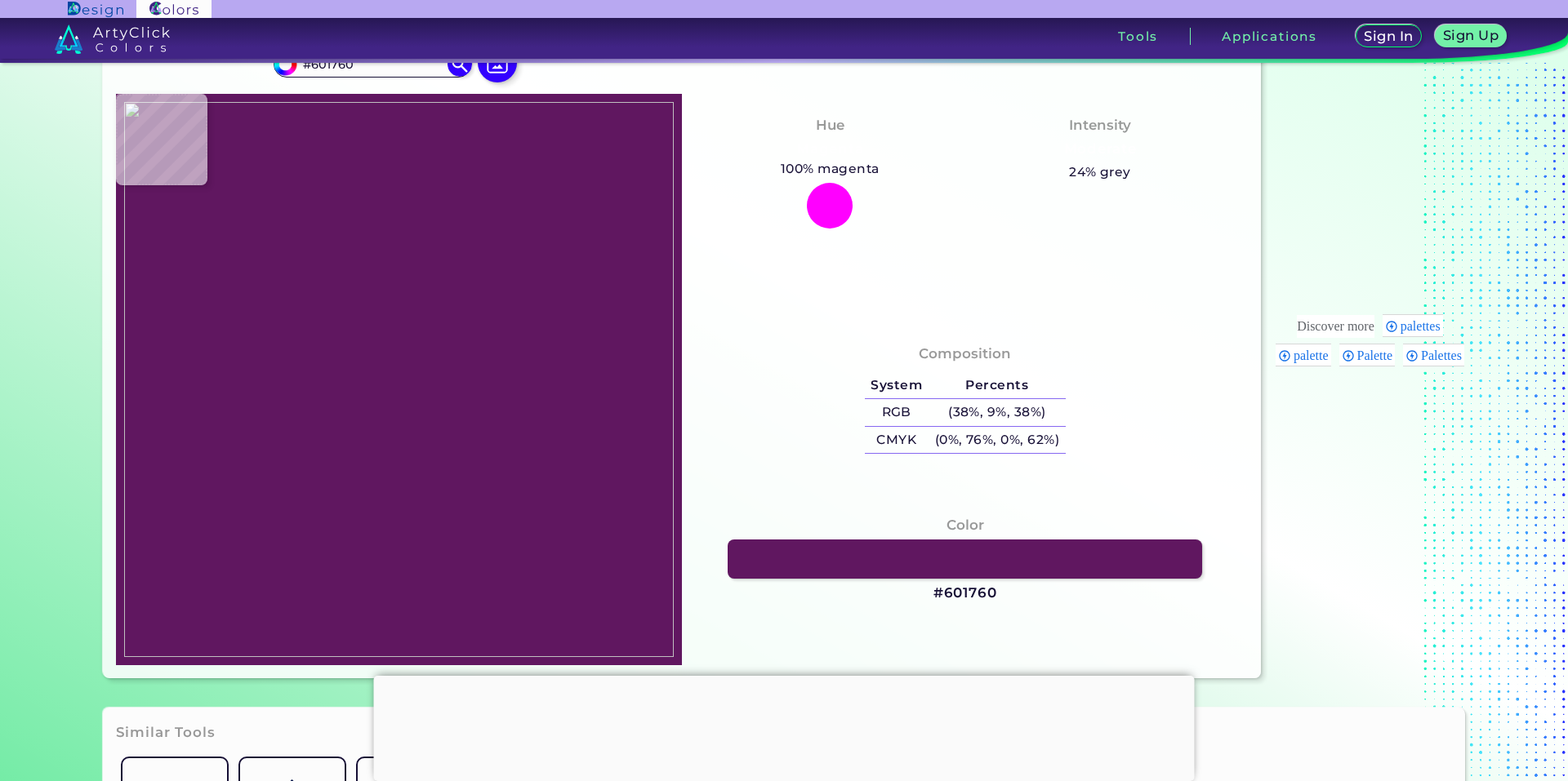
type input "#631762"
type input "#601560"
type input "#5e145f"
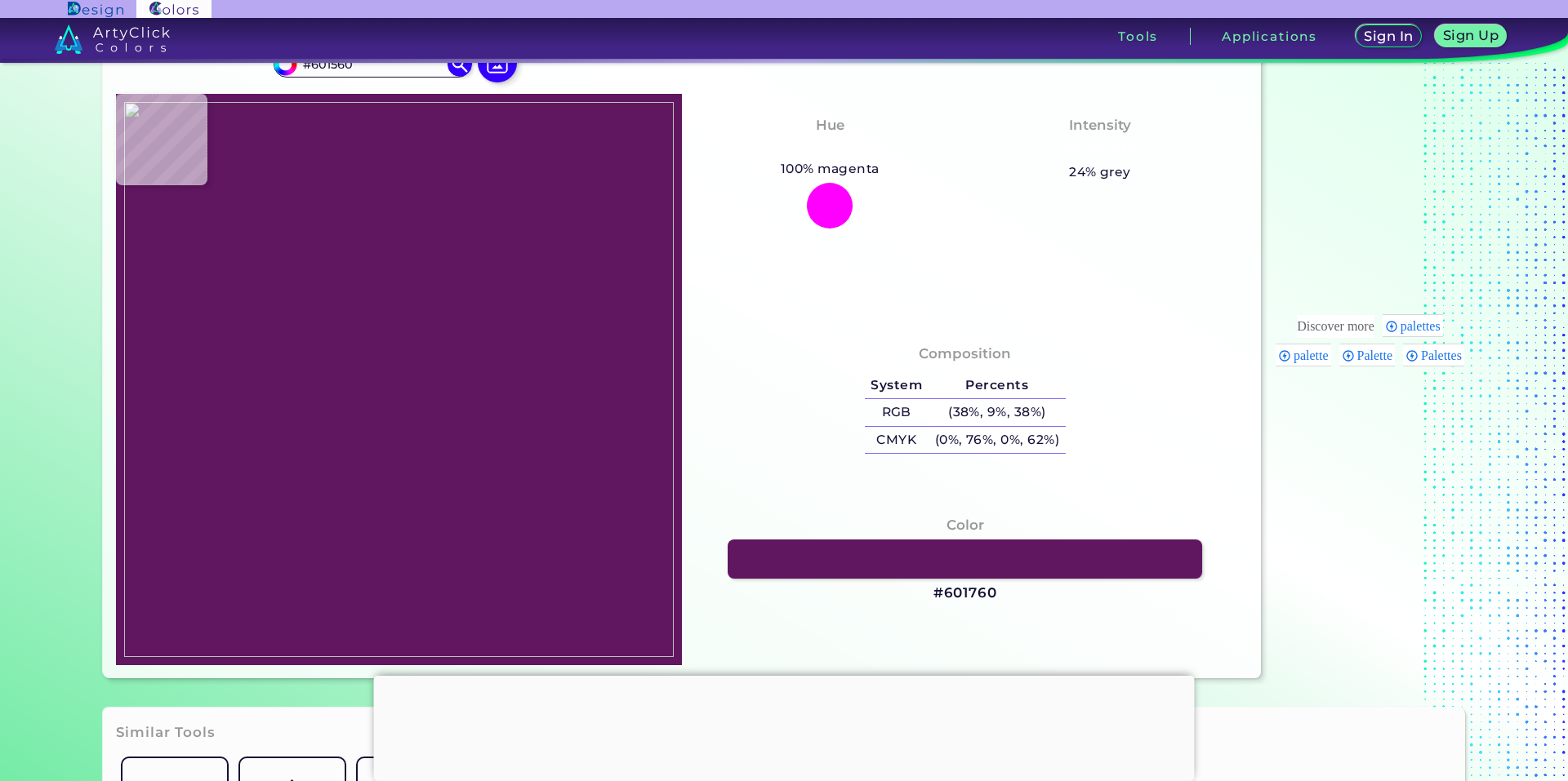
type input "#5E145F"
type input "#5d145e"
type input "#5D145E"
type input "#5e155e"
type input "#5E155E"
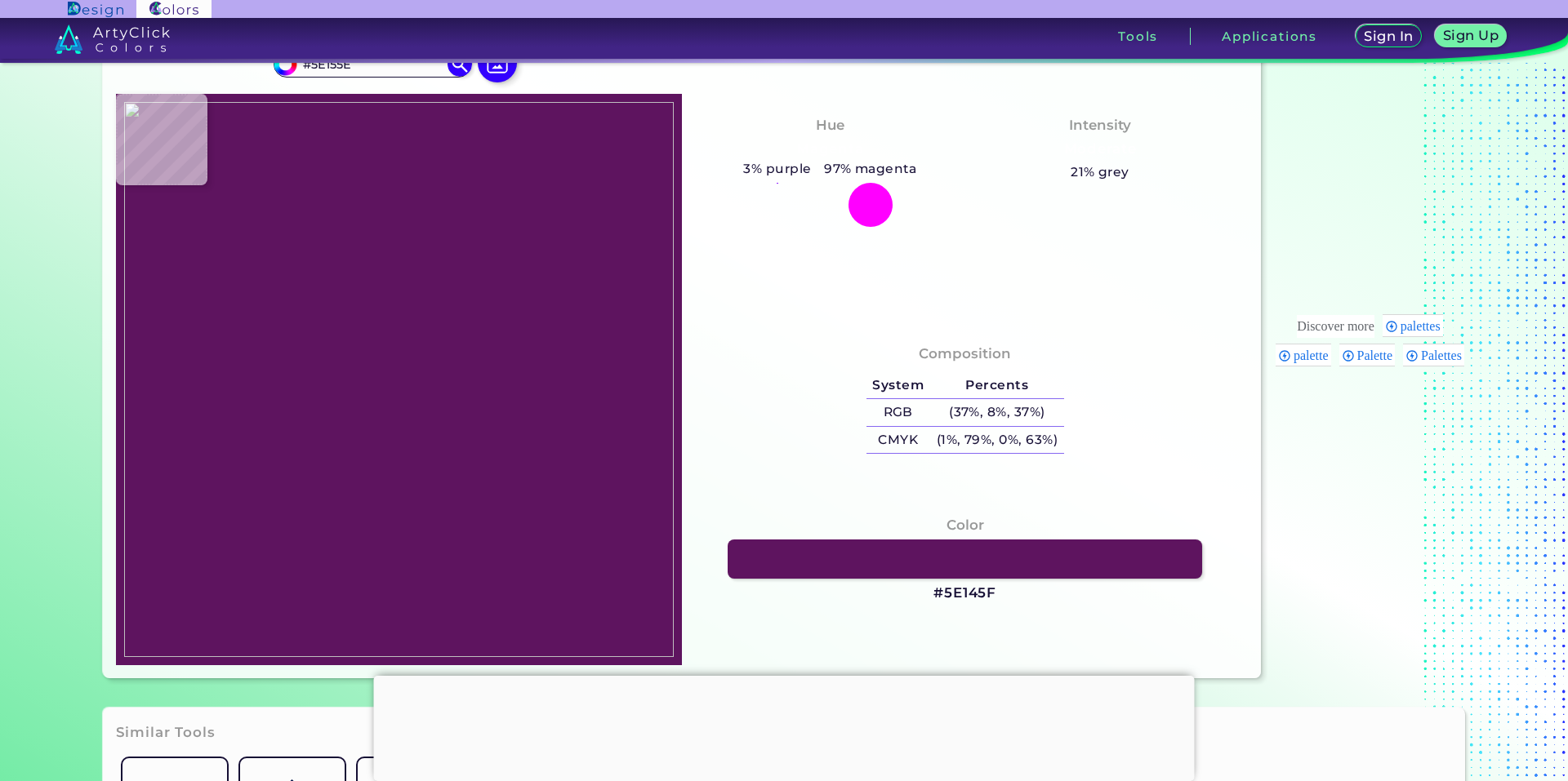
type input "#5f165f"
type input "#5F165F"
type input "#5e155e"
type input "#5E155E"
type input "#61155f"
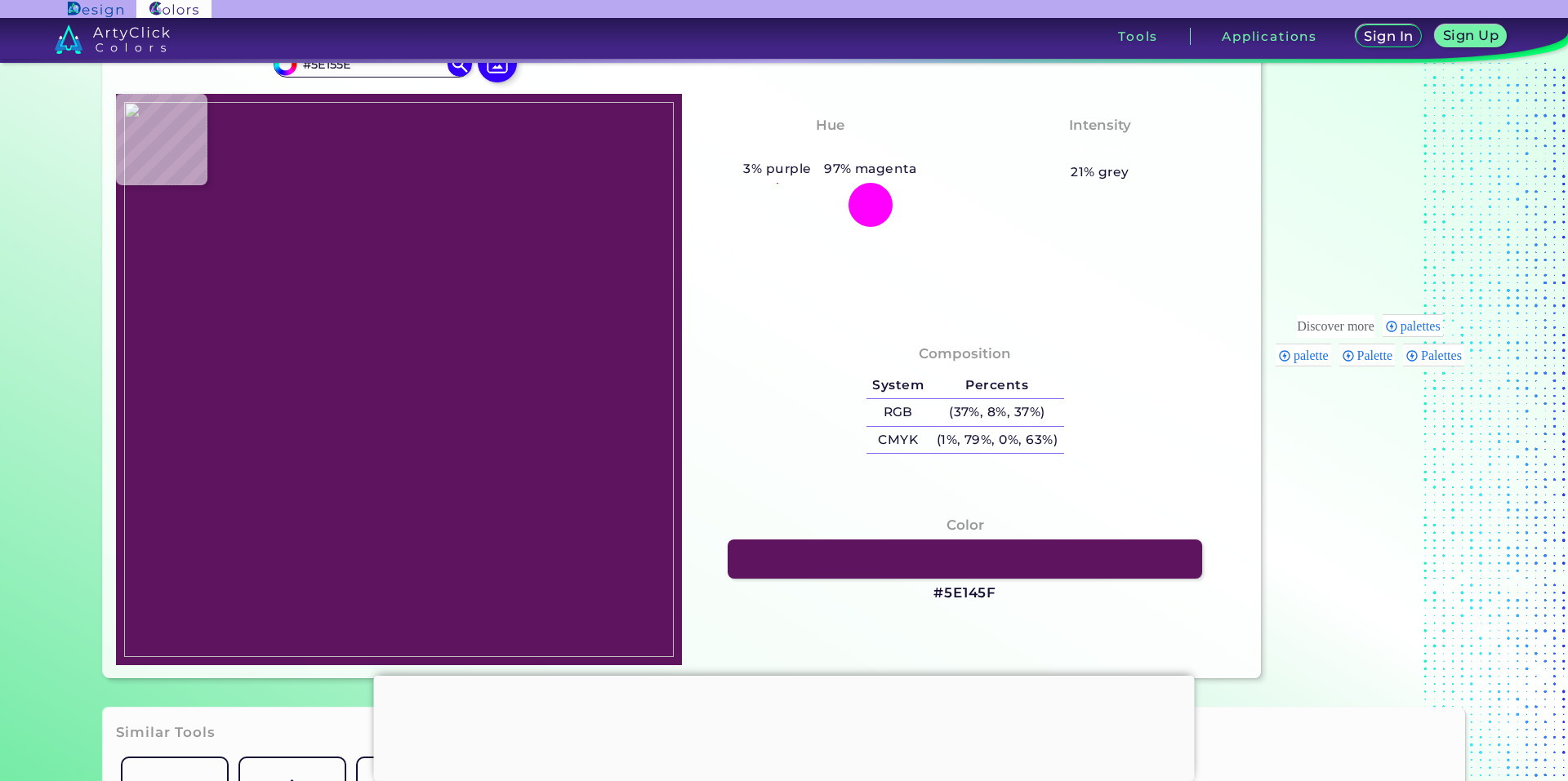
type input "#61155F"
type input "#631463"
type input "#641664"
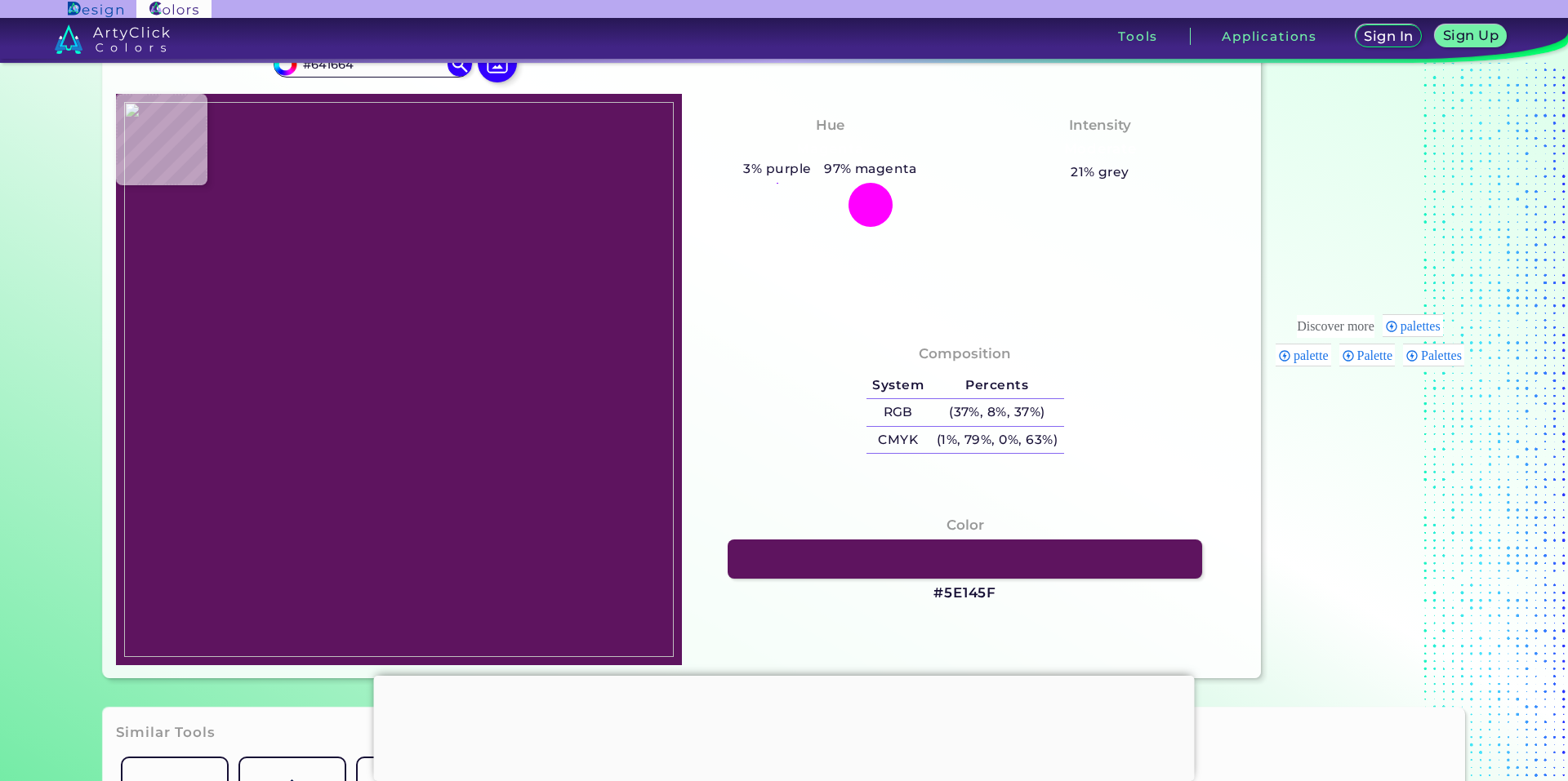
type input "#621863"
type input "#641a65"
type input "#641A65"
type input "#651a66"
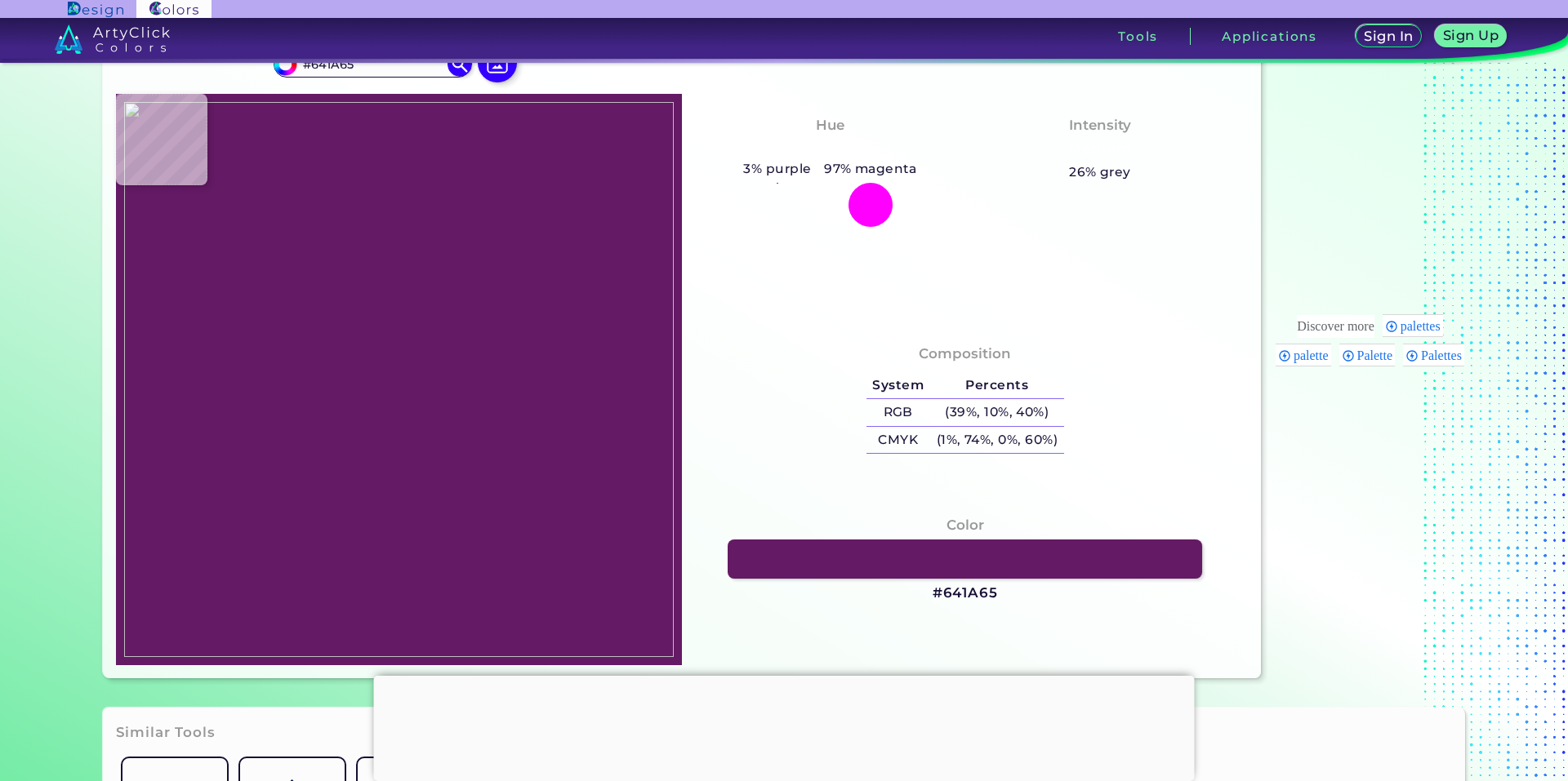
type input "#651A66"
type input "#661967"
type input "#681b69"
type input "#681B69"
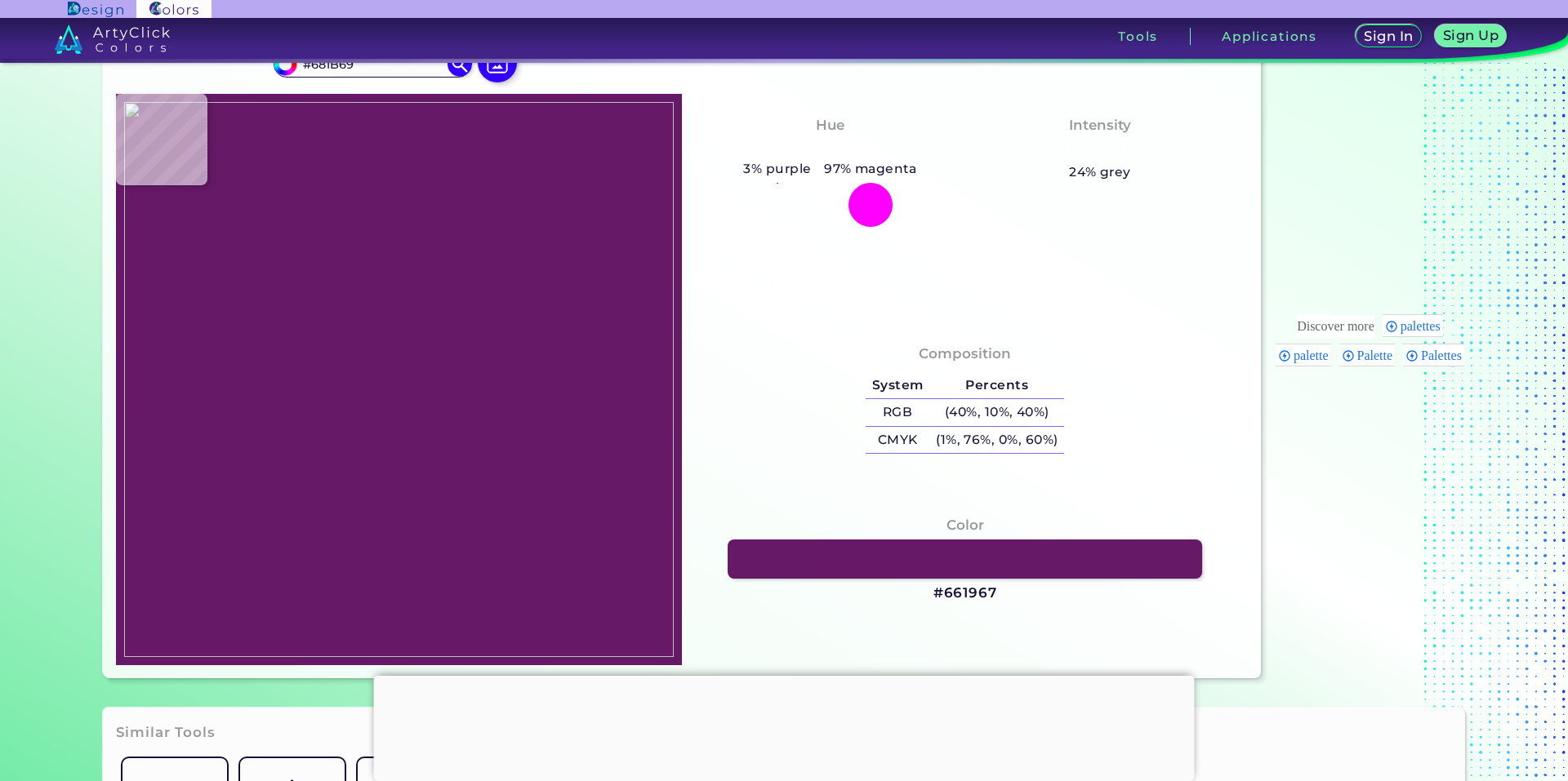
type input "#681a6a"
type input "#681A6A"
type input "#691a6a"
type input "#691A6A"
type input "#6c1b6c"
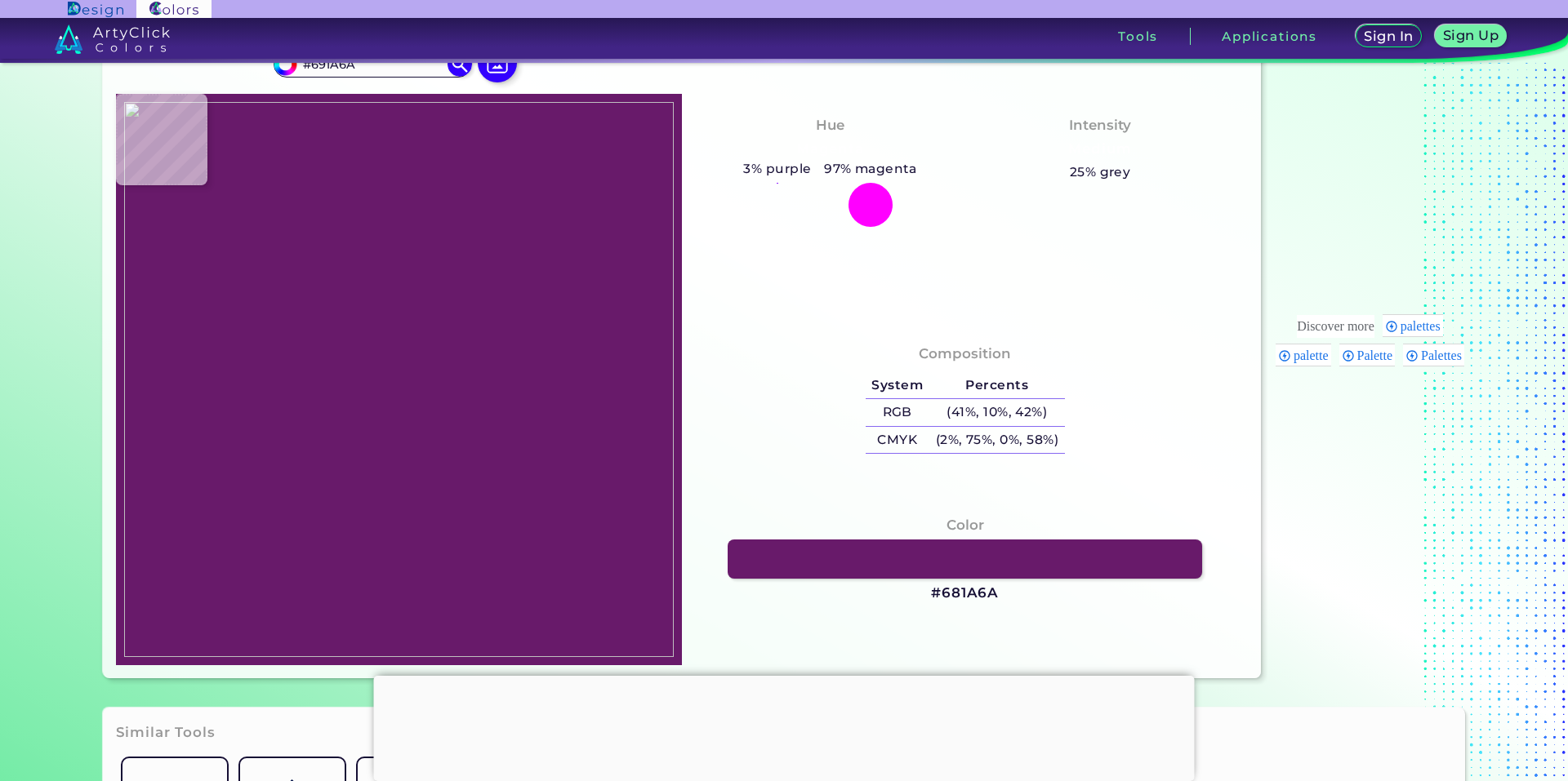
type input "#6C1B6C"
type input "#731e74"
type input "#731E74"
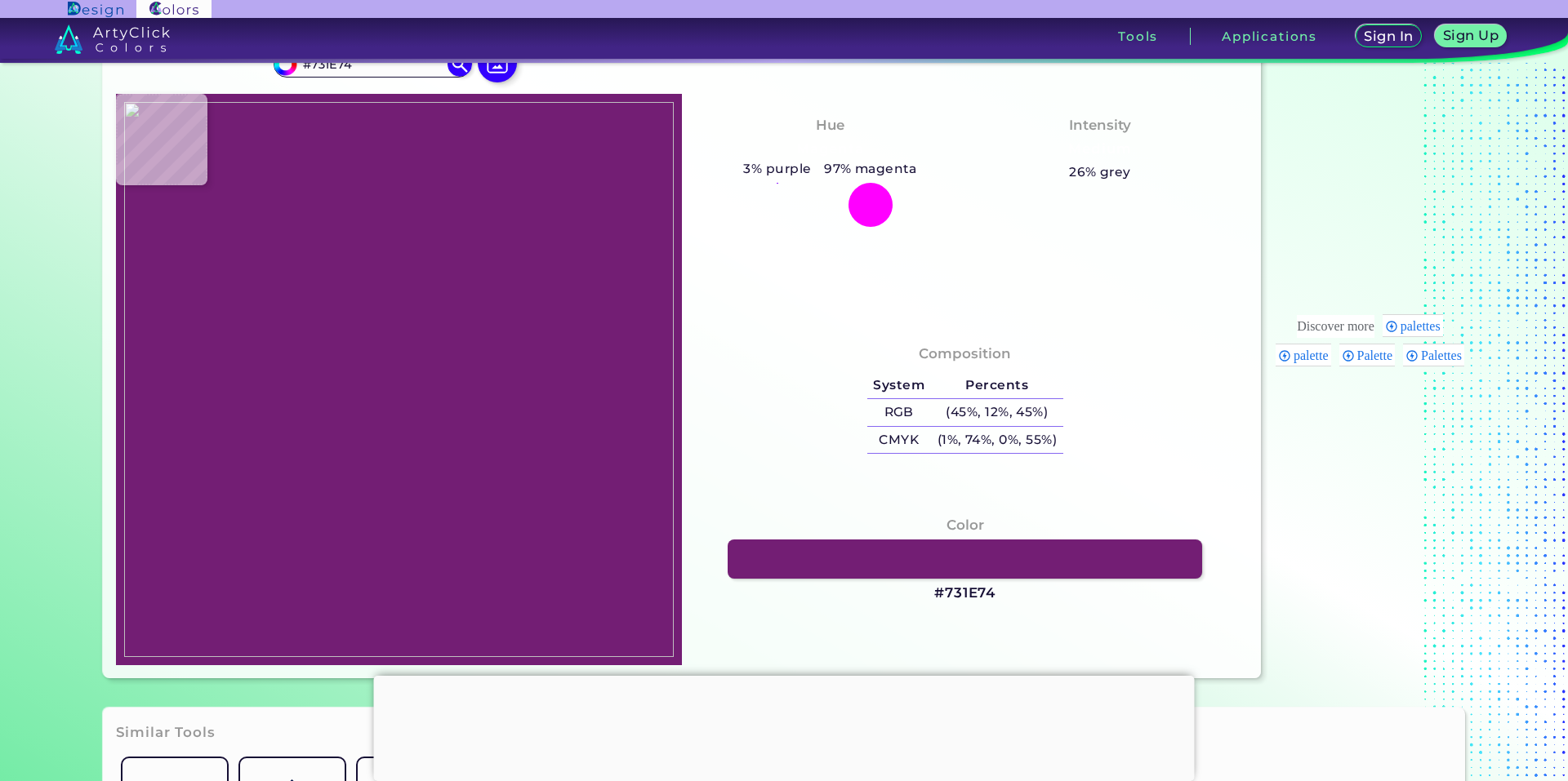
type input "#752076"
type input "#7a217b"
type input "#7A217B"
type input "#7a227b"
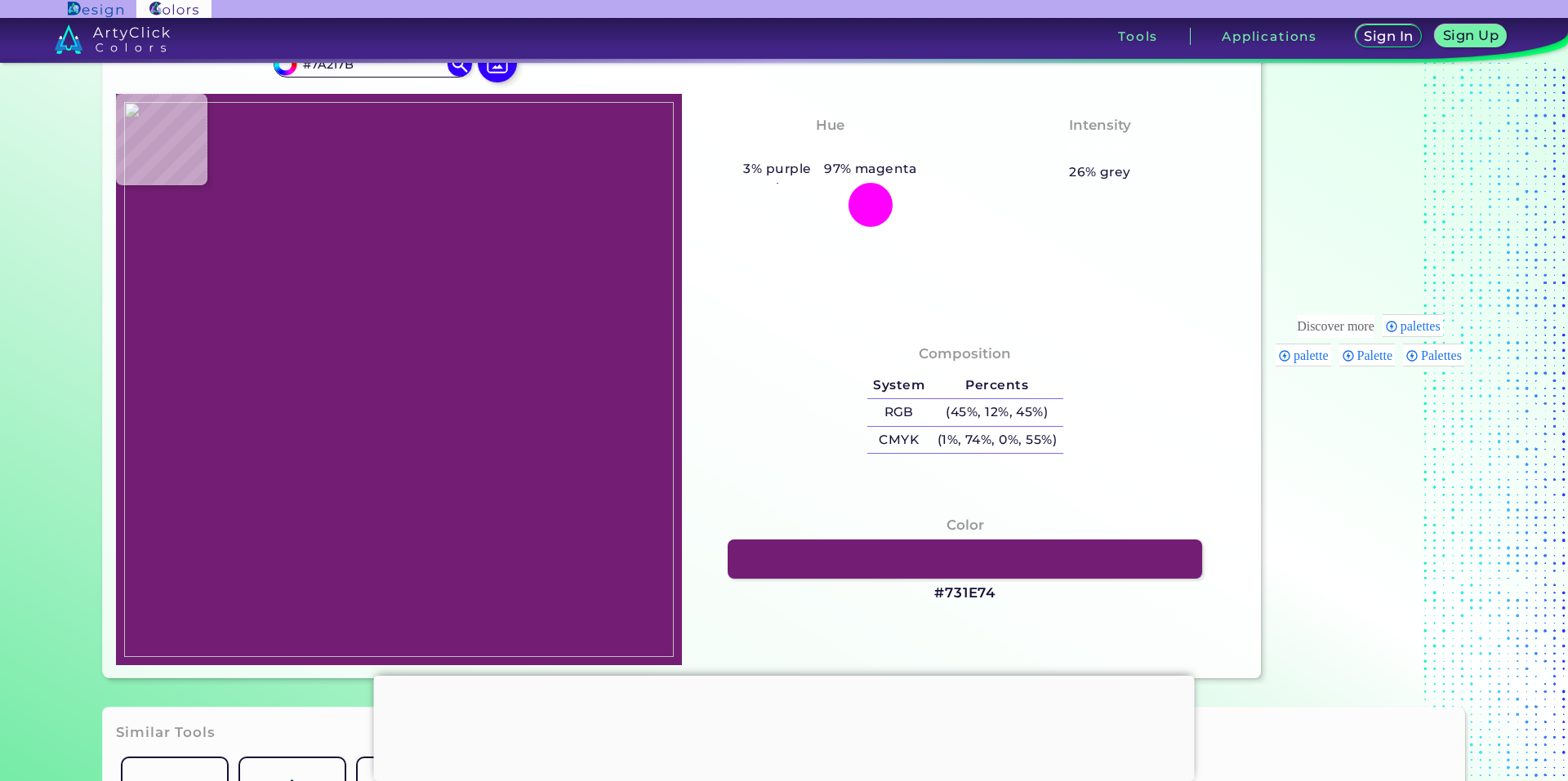
type input "#7A227B"
type input "#7c237d"
type input "#7C237D"
type input "#802982"
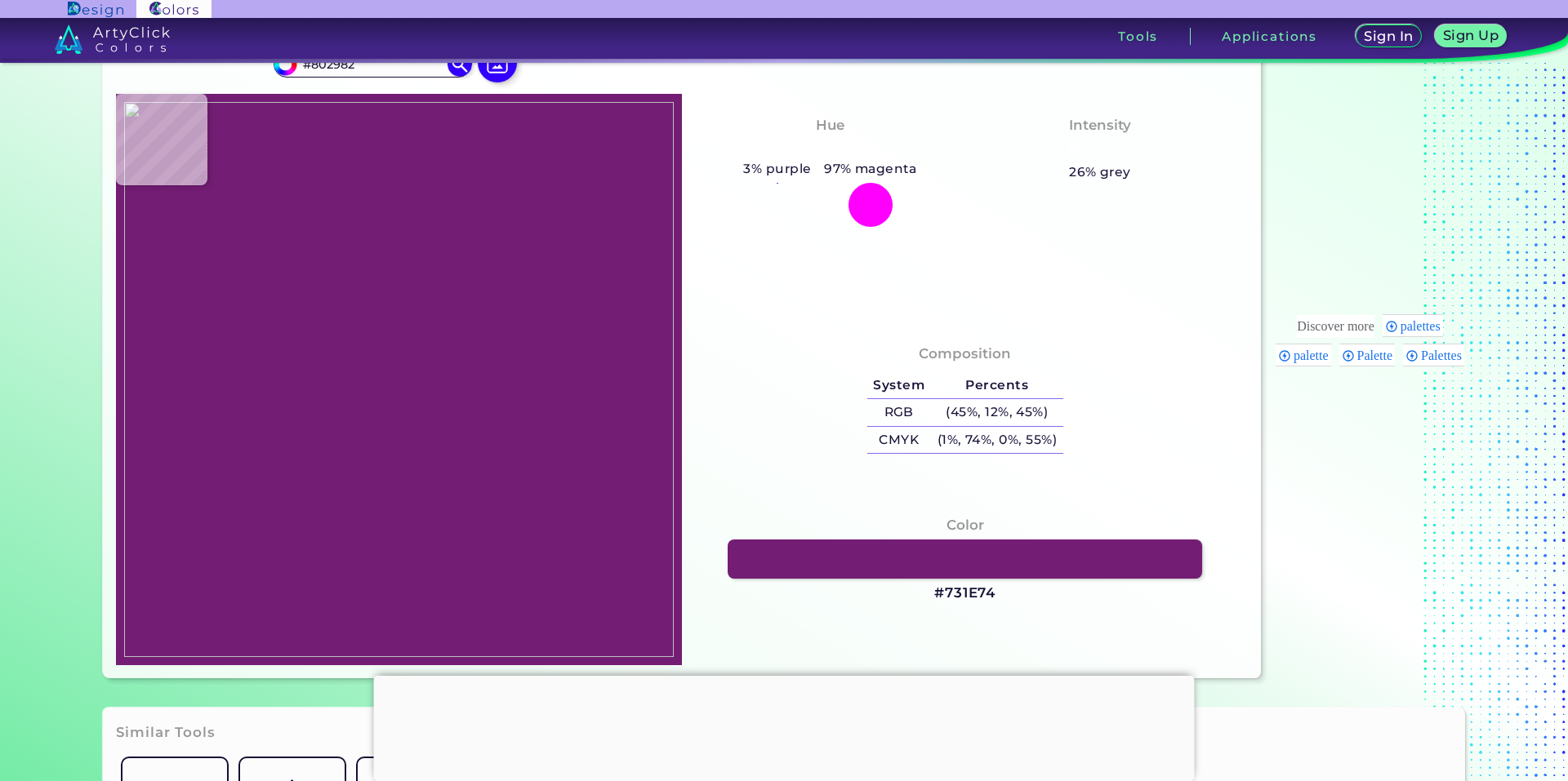
type input "#832a84"
type input "#832A84"
type input "#842b85"
type input "#842B85"
type input "#872d88"
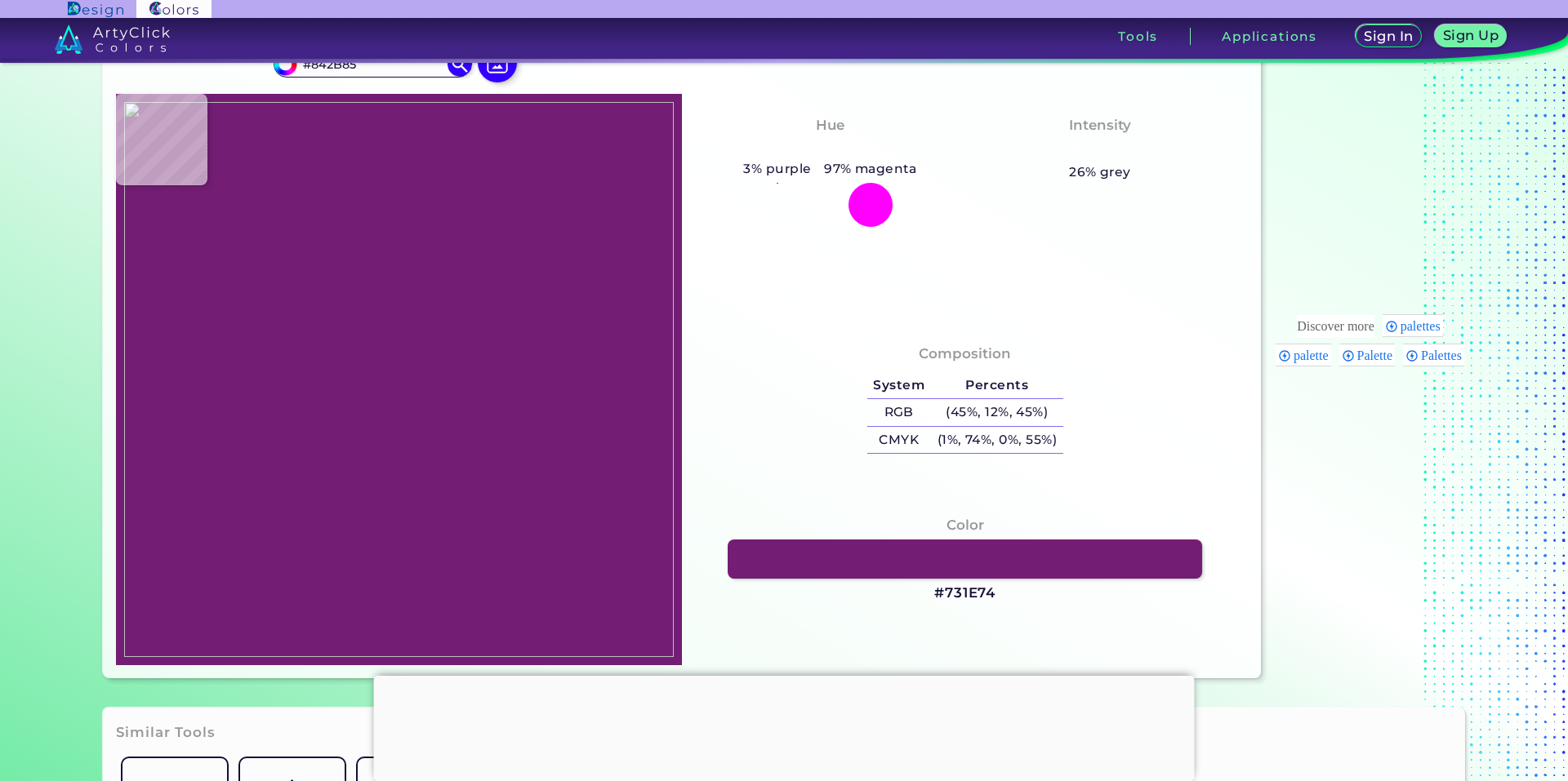
type input "#872D88"
type input "#8b308d"
type input "#8B308D"
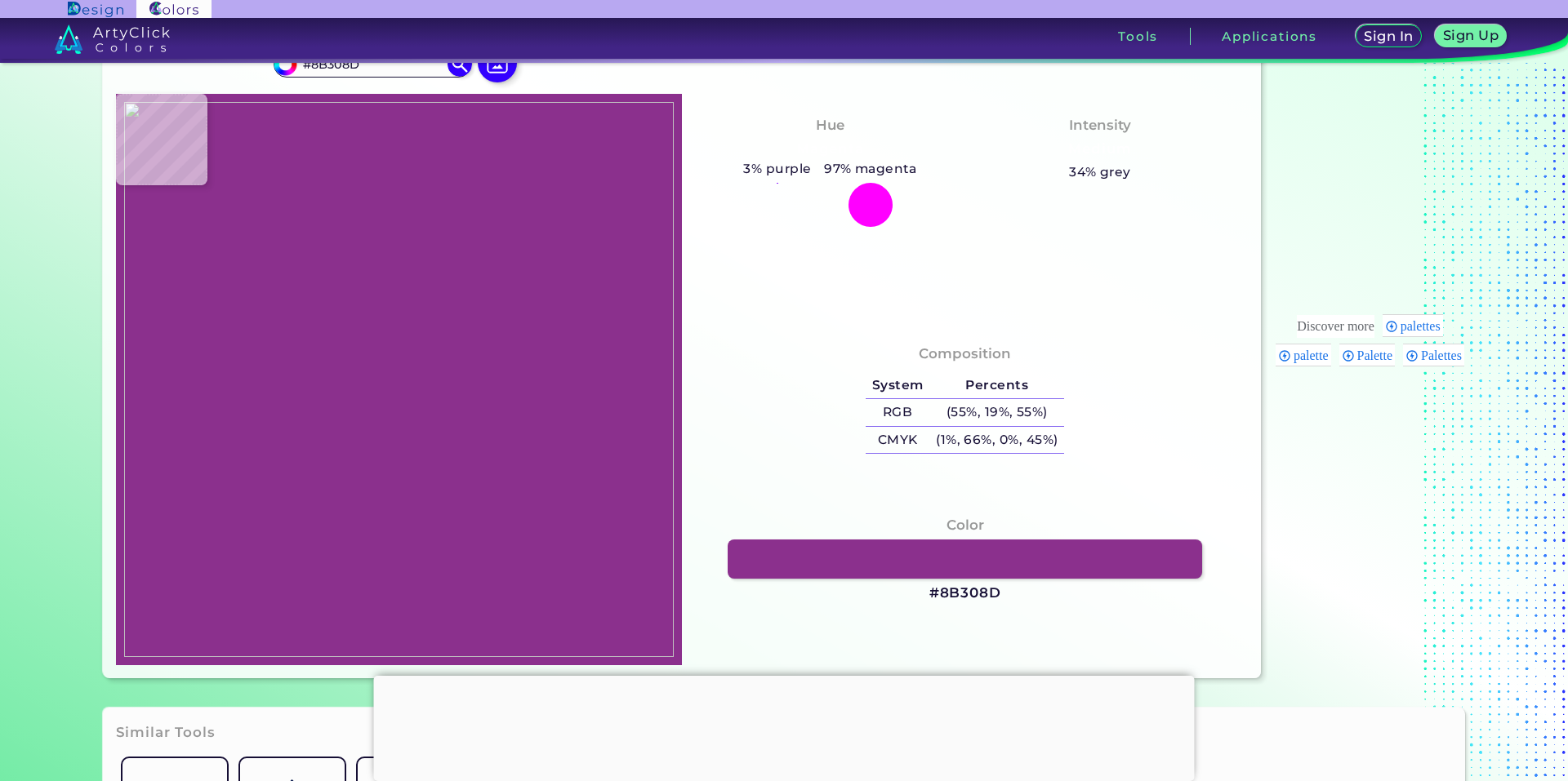
type input "#8b318d"
type input "#8B318D"
type input "#862d87"
type input "#862D87"
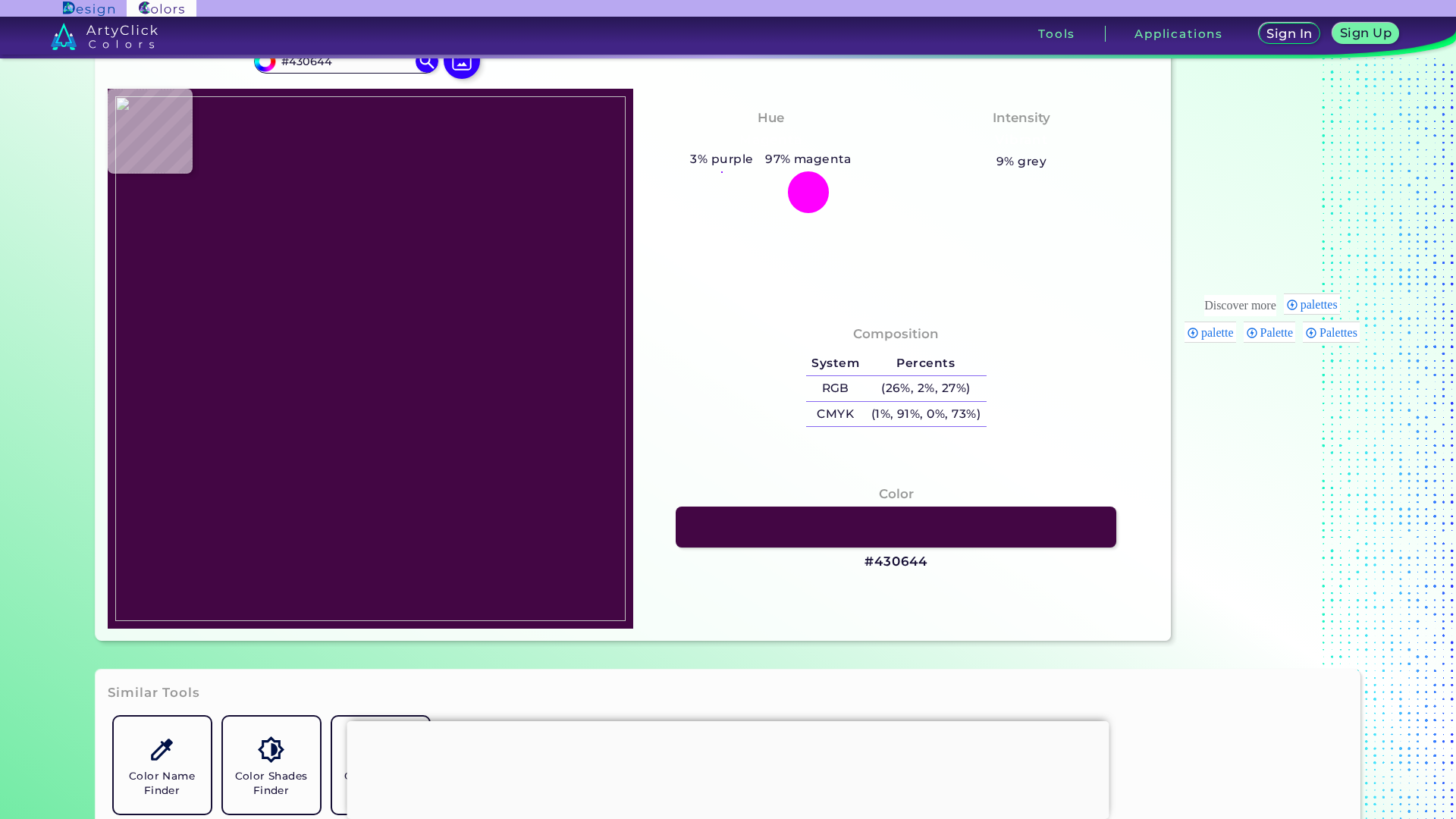
click at [731, 721] on div at bounding box center [728, 721] width 762 height 0
